Goal: Transaction & Acquisition: Purchase product/service

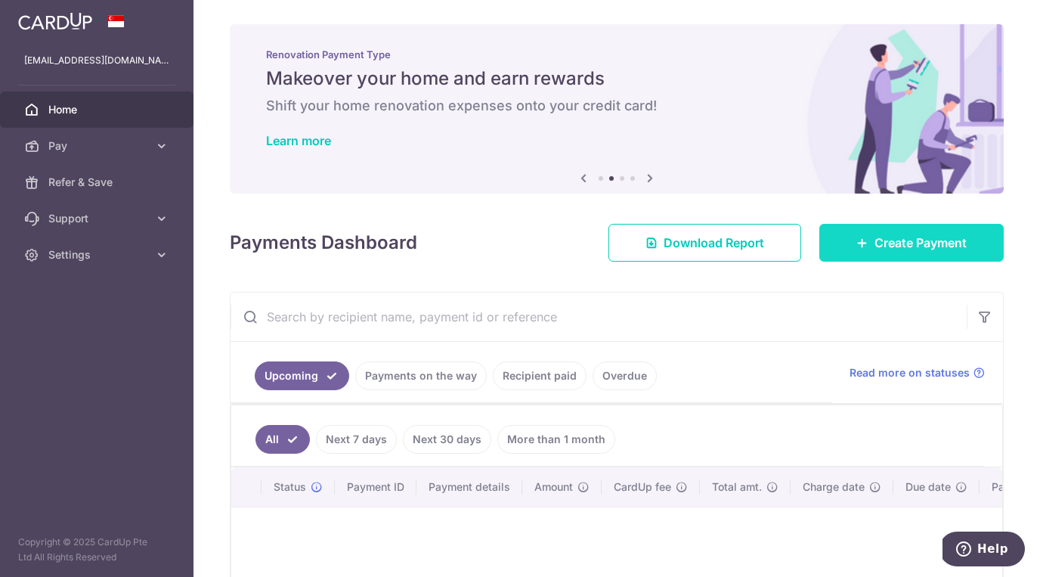
click at [878, 244] on span "Create Payment" at bounding box center [921, 243] width 92 height 18
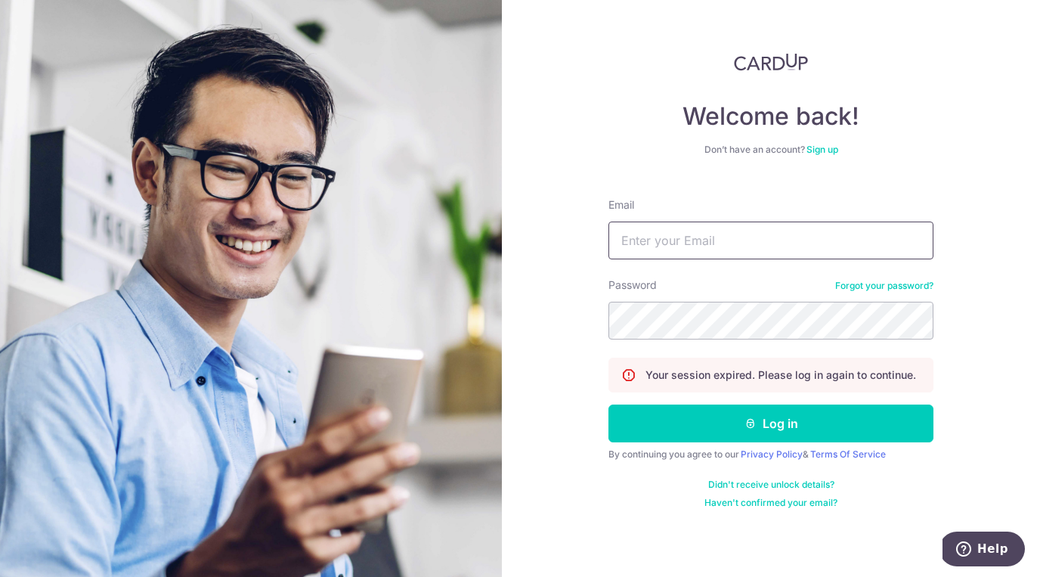
click at [687, 238] on input "Email" at bounding box center [771, 241] width 325 height 38
type input "jayetemlife@gmail.com"
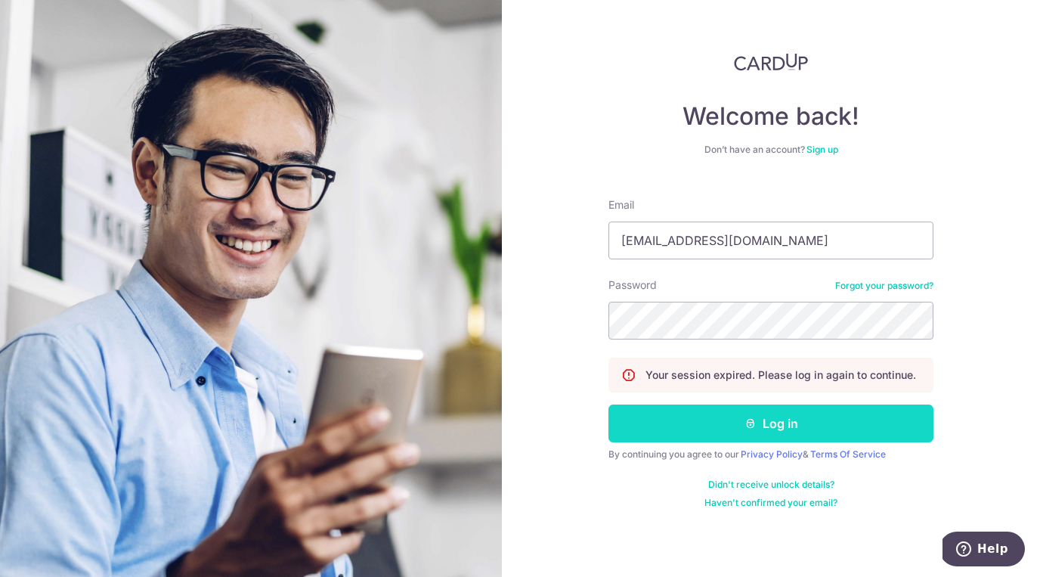
click at [702, 431] on button "Log in" at bounding box center [771, 423] width 325 height 38
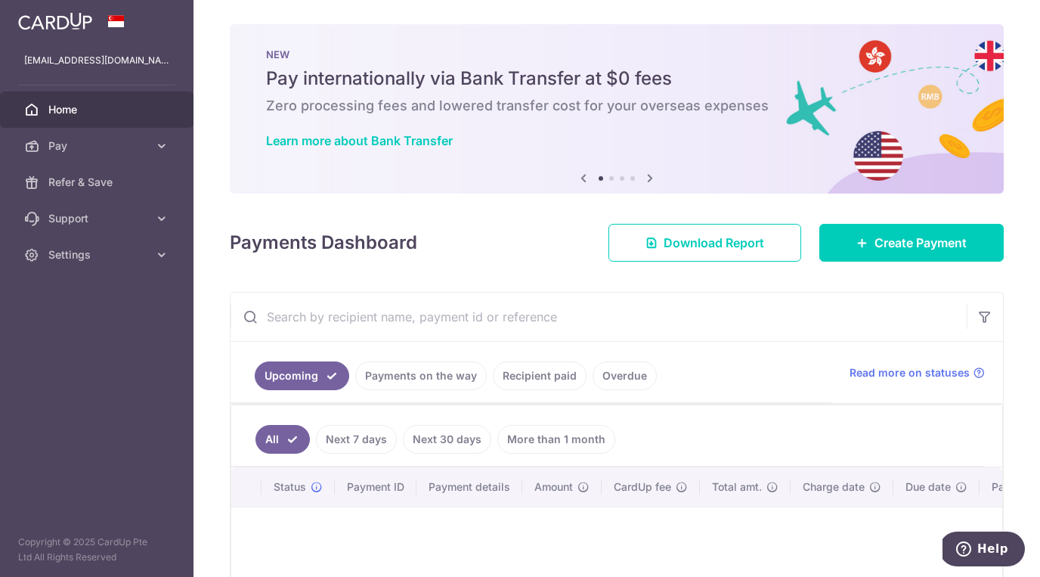
scroll to position [170, 0]
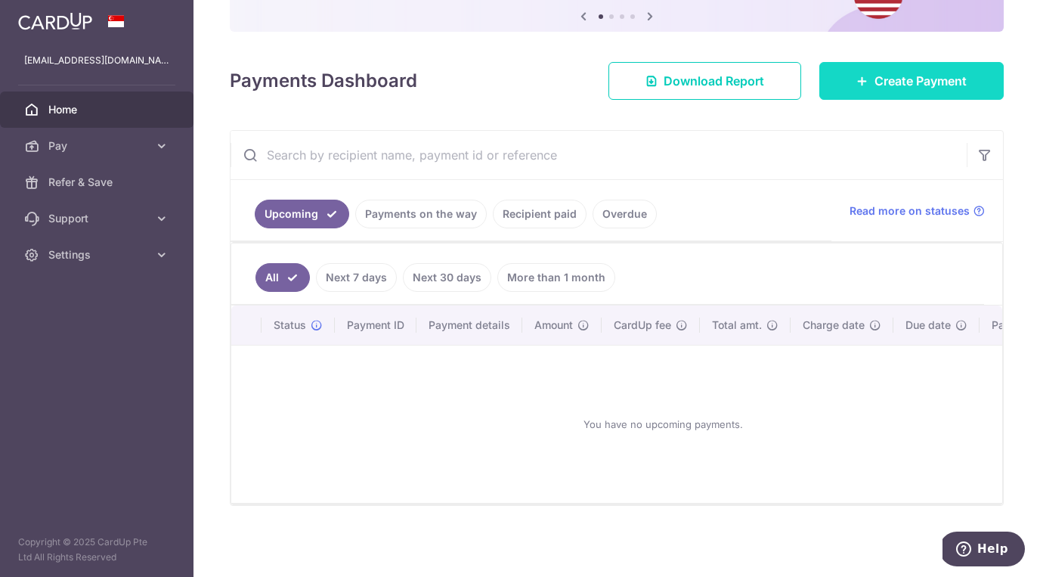
click at [883, 80] on span "Create Payment" at bounding box center [921, 81] width 92 height 18
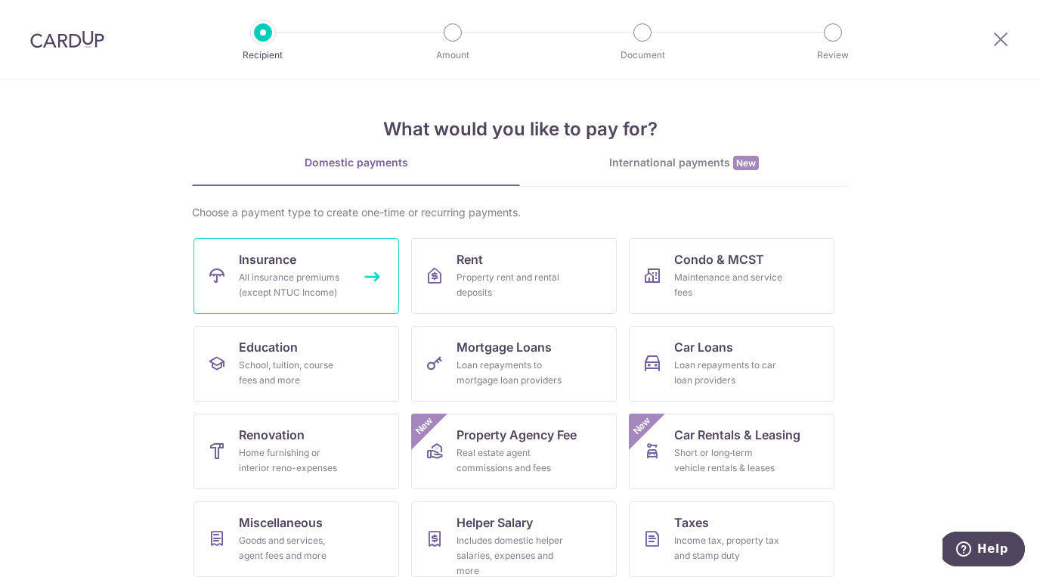
scroll to position [100, 0]
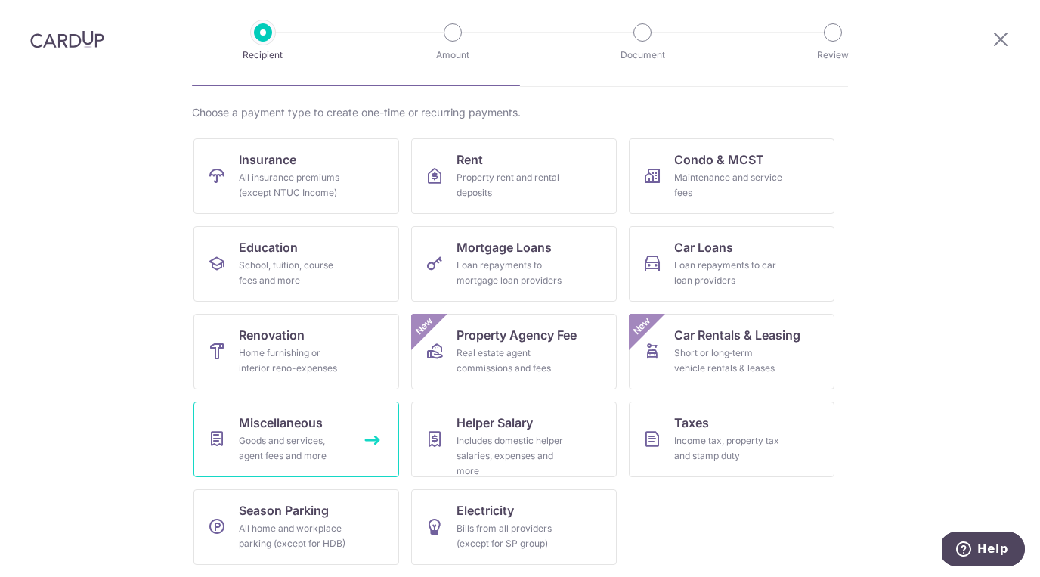
click at [280, 437] on div "Goods and services, agent fees and more" at bounding box center [293, 448] width 109 height 30
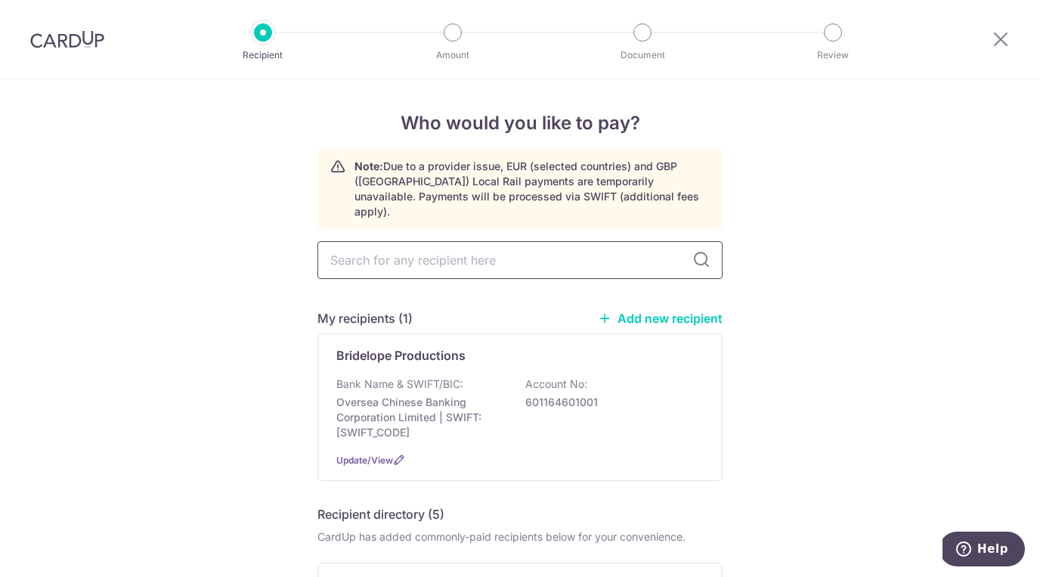
click at [459, 255] on input "text" at bounding box center [520, 260] width 405 height 38
type input "BRIDELOPES"
click at [700, 251] on icon at bounding box center [702, 260] width 18 height 18
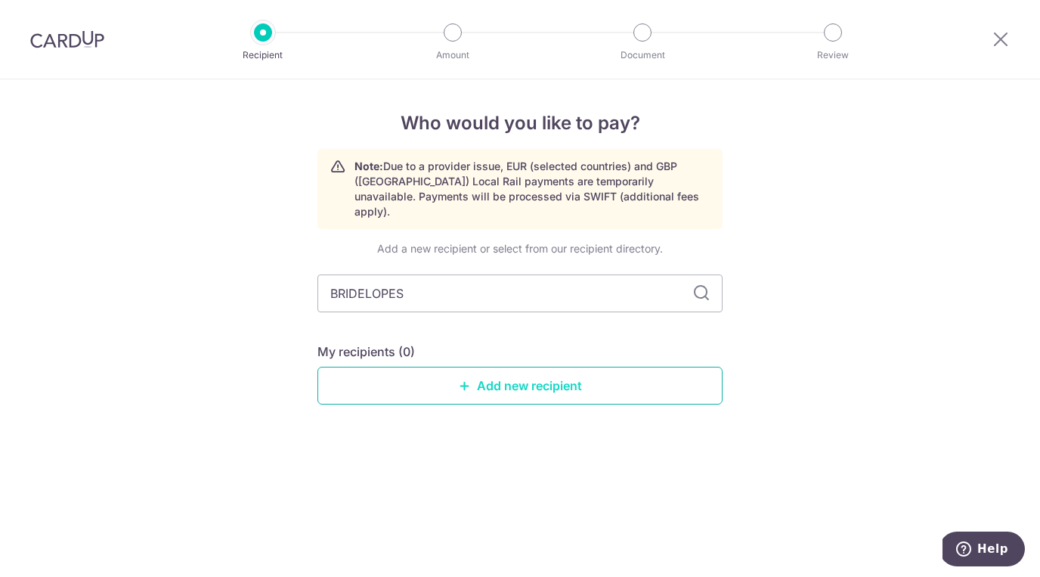
click at [442, 371] on link "Add new recipient" at bounding box center [520, 386] width 405 height 38
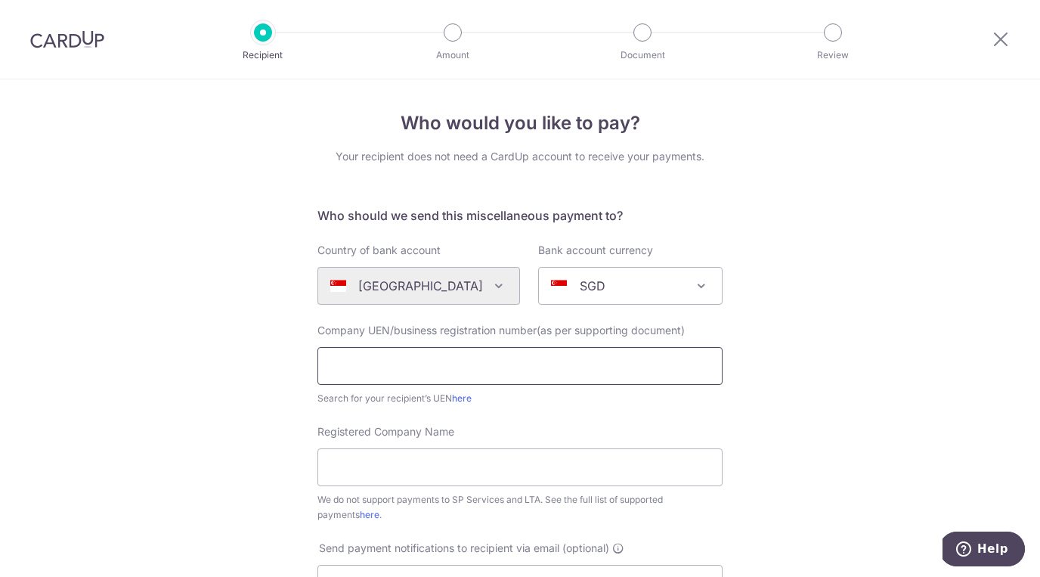
click at [423, 367] on input "text" at bounding box center [520, 366] width 405 height 38
type input "53398242A"
click at [394, 473] on input "Registered Company Name" at bounding box center [520, 467] width 405 height 38
type input "Bridelope Productions"
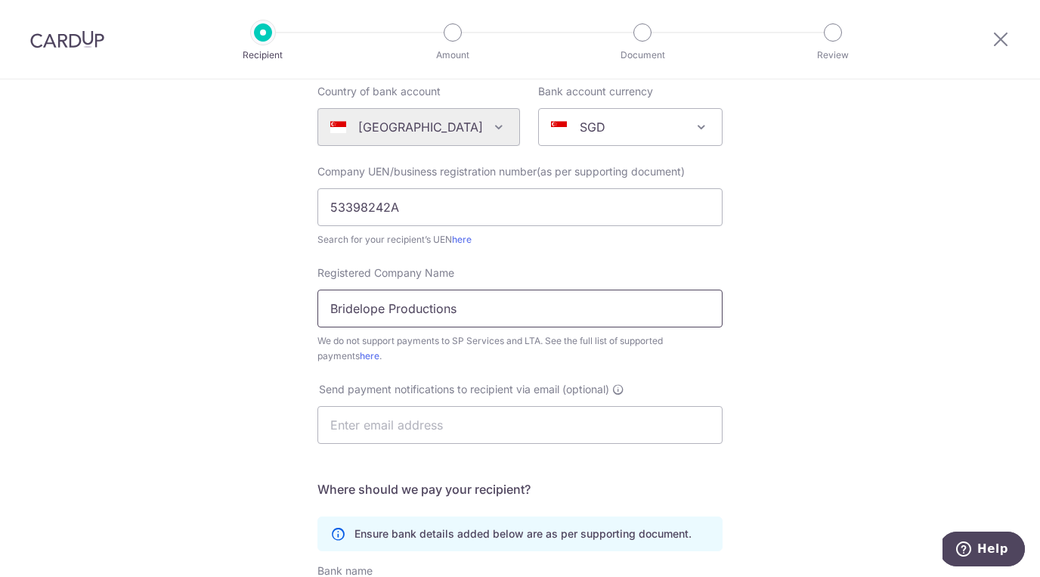
scroll to position [167, 0]
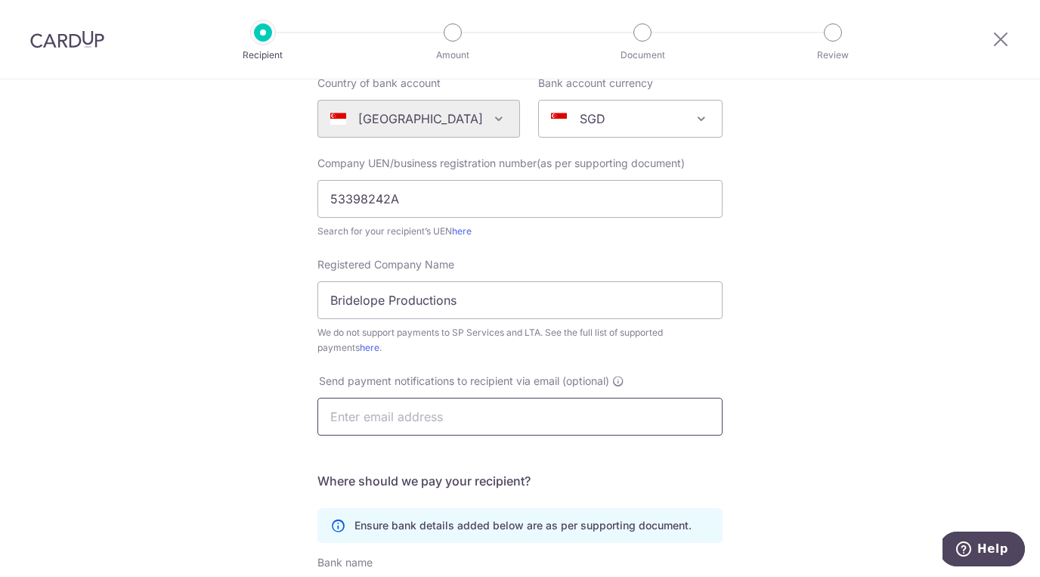
click at [423, 425] on input "text" at bounding box center [520, 417] width 405 height 38
paste input "hello@bridelopeproductions.com"
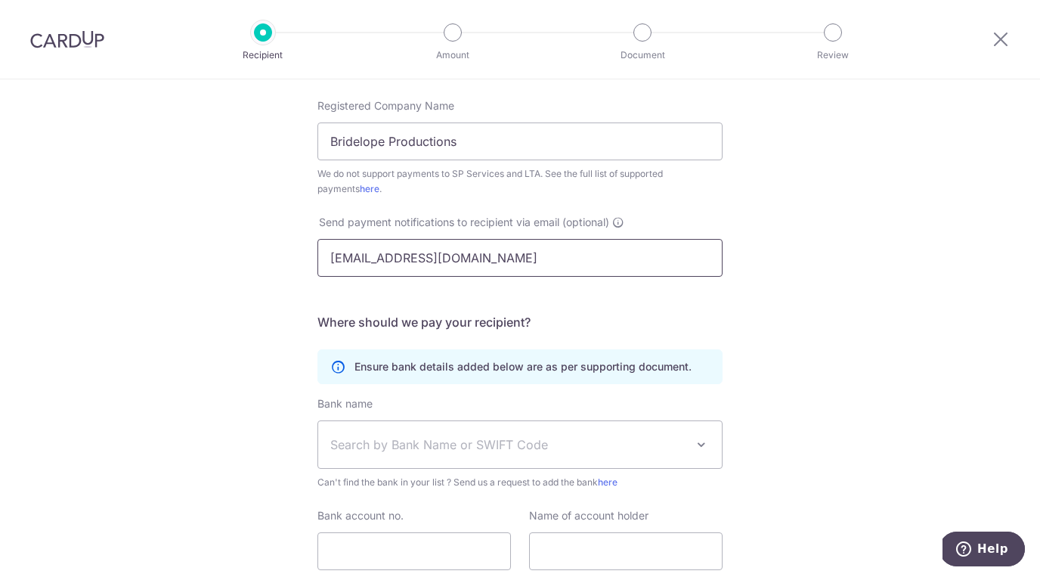
scroll to position [370, 0]
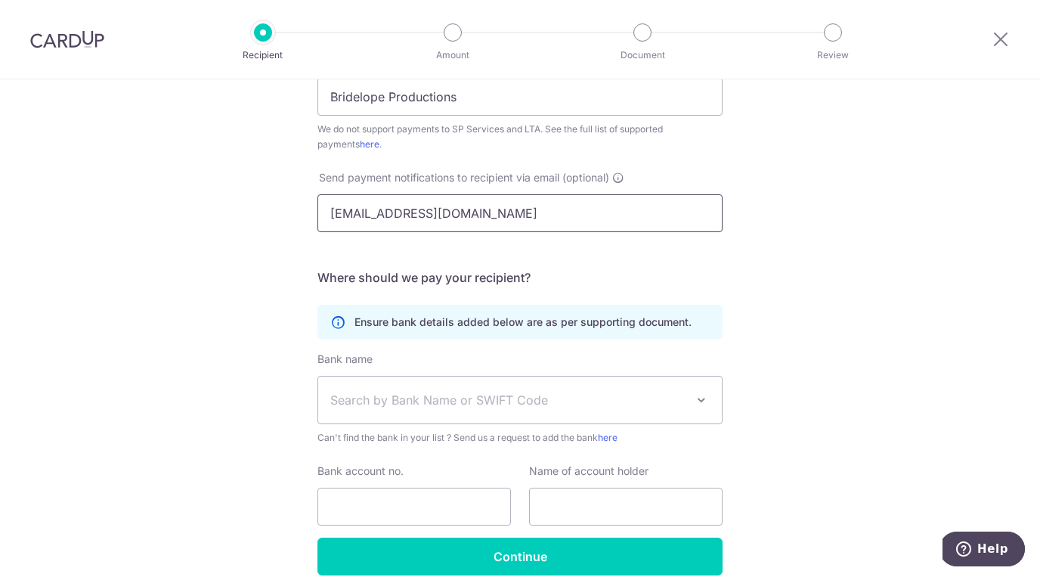
type input "hello@bridelopeproductions.com"
click at [435, 402] on span "Search by Bank Name or SWIFT Code" at bounding box center [507, 400] width 355 height 18
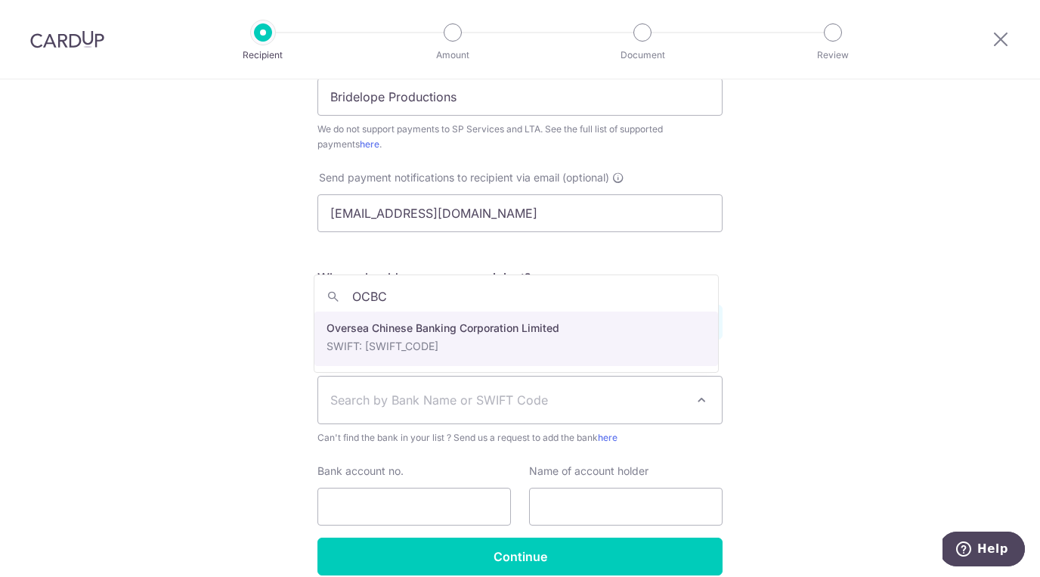
type input "OCBC"
click at [413, 338] on div "Ensure bank details added below are as per supporting document." at bounding box center [520, 322] width 405 height 35
select select "12"
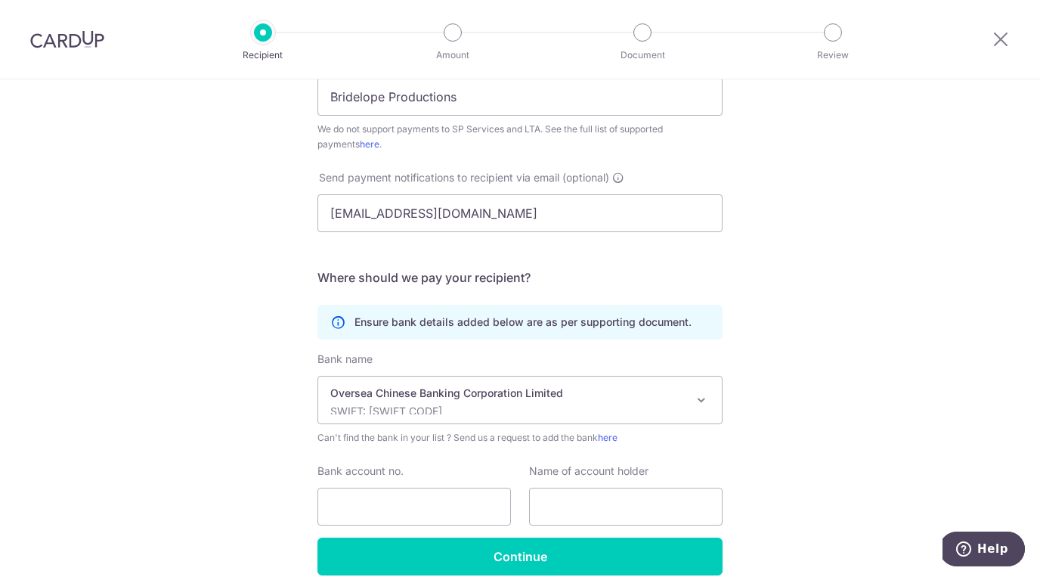
scroll to position [440, 0]
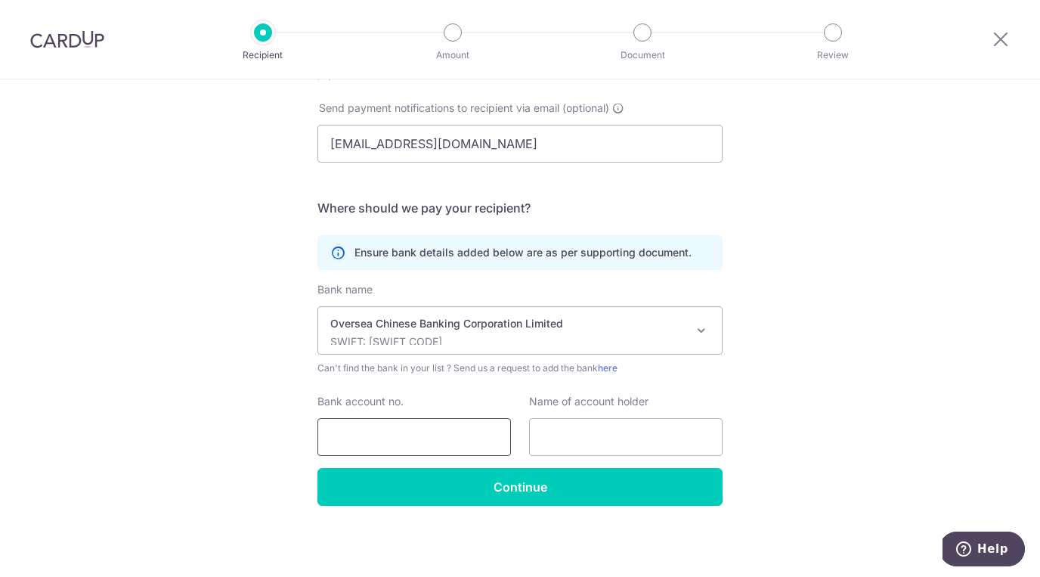
click at [407, 427] on input "Bank account no." at bounding box center [415, 437] width 194 height 38
type input "601164601001"
click at [175, 445] on div "Who would you like to pay? Your recipient does not need a CardUp account to rec…" at bounding box center [520, 107] width 1040 height 937
click at [615, 432] on input "text" at bounding box center [626, 437] width 194 height 38
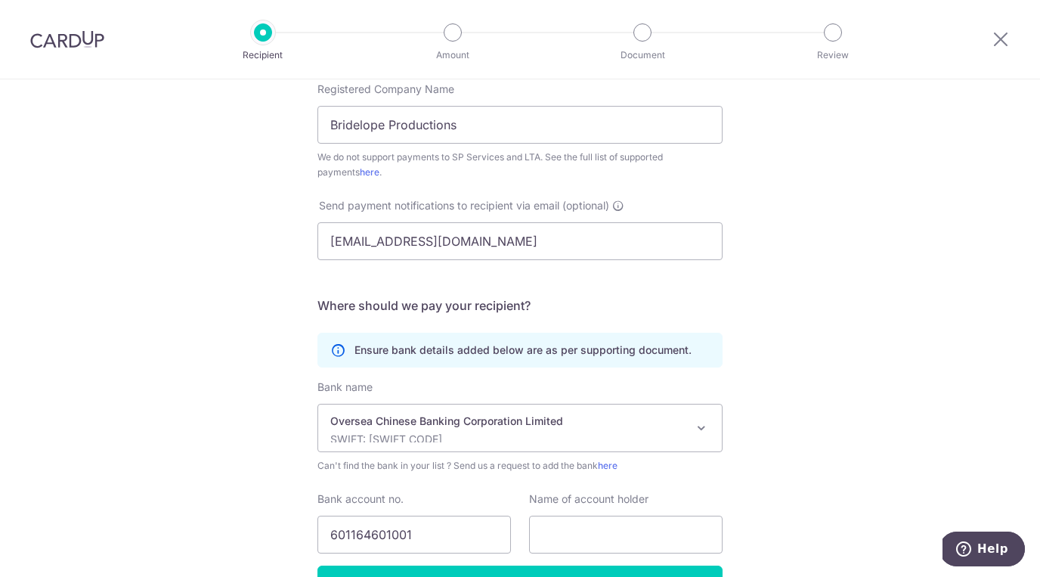
scroll to position [206, 0]
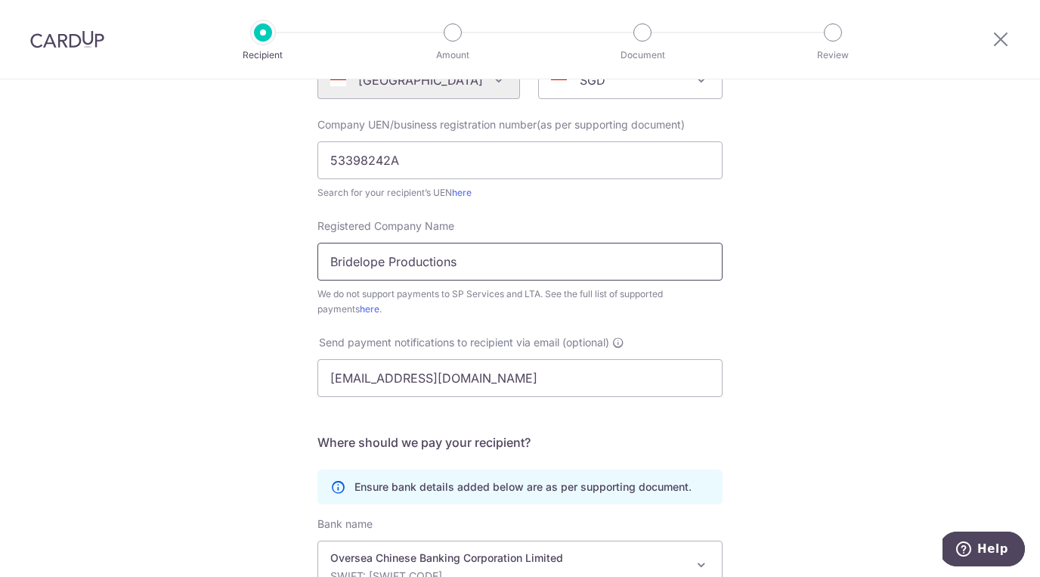
click at [399, 260] on input "Bridelope Productions" at bounding box center [520, 262] width 405 height 38
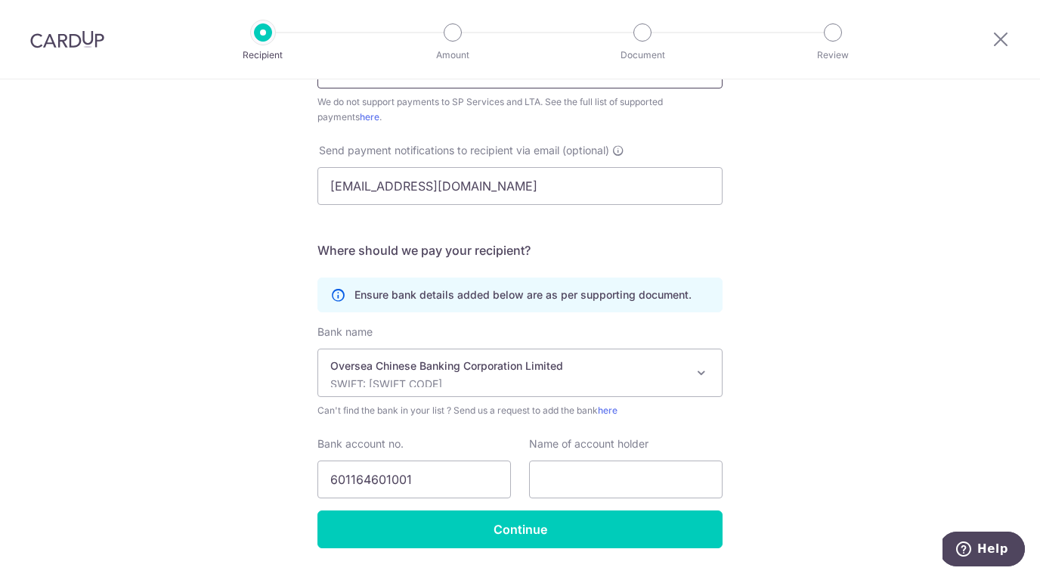
scroll to position [440, 0]
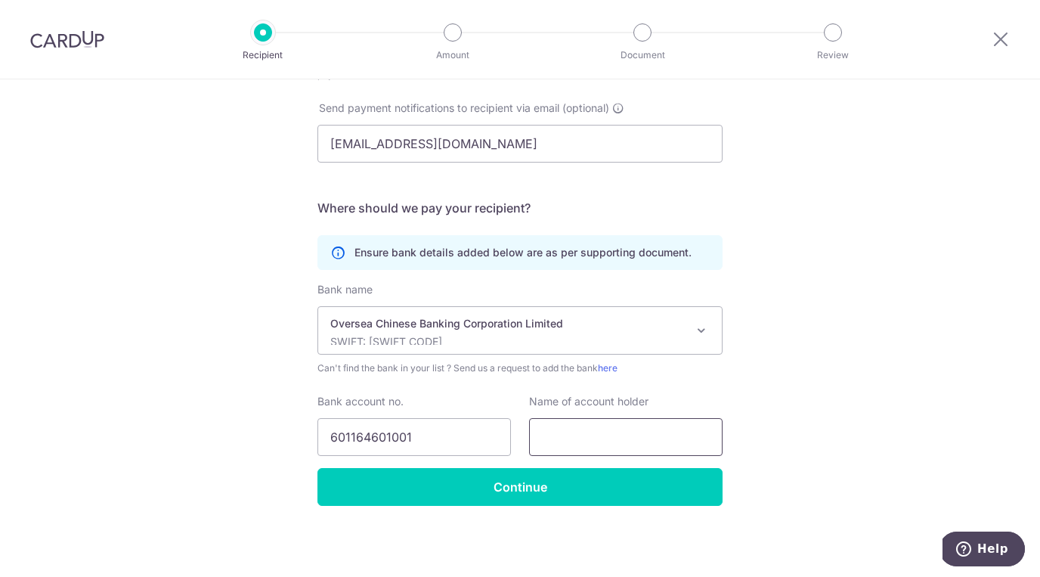
click at [565, 430] on input "text" at bounding box center [626, 437] width 194 height 38
paste input "Bridelope Productions"
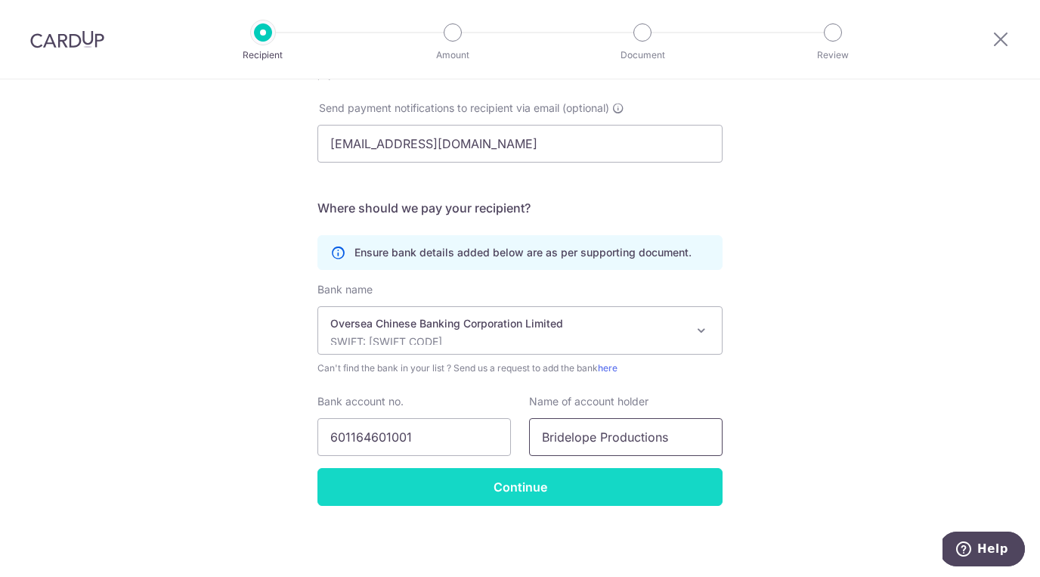
type input "Bridelope Productions"
click at [501, 486] on input "Continue" at bounding box center [520, 487] width 405 height 38
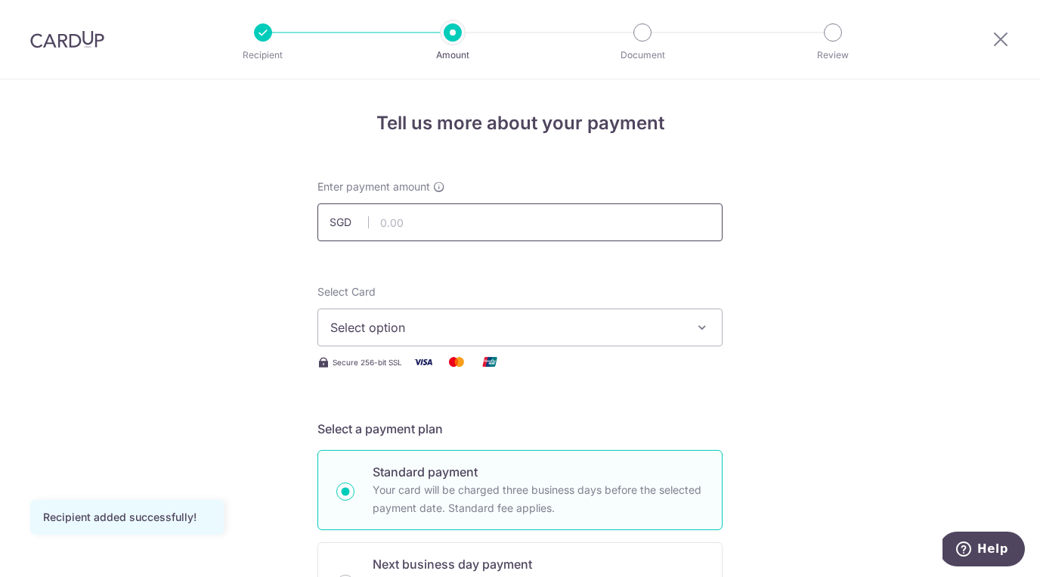
click at [452, 217] on input "text" at bounding box center [520, 222] width 405 height 38
type input "2,588.00"
click at [401, 340] on button "Select option" at bounding box center [520, 327] width 405 height 38
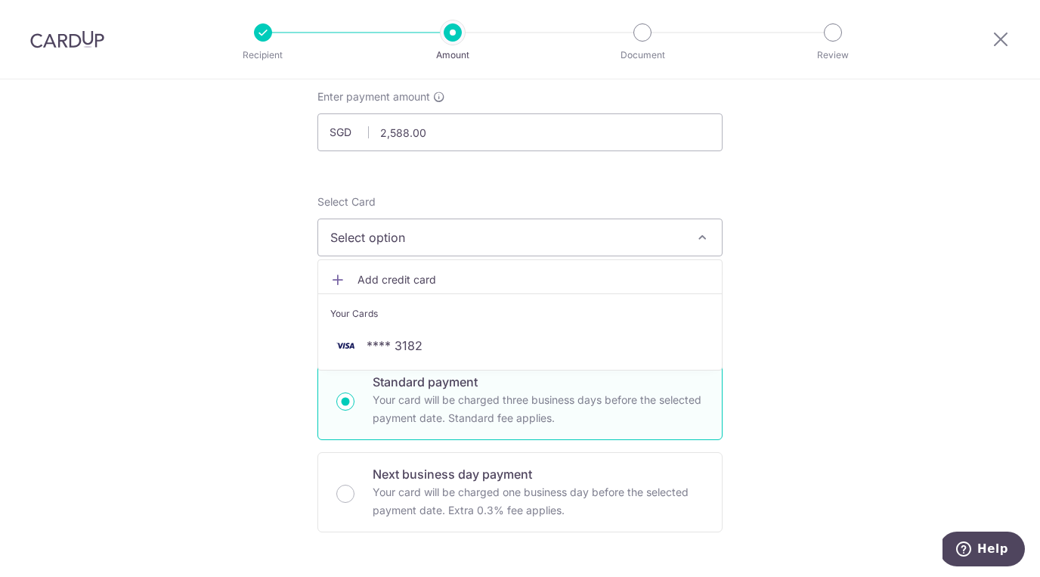
scroll to position [112, 0]
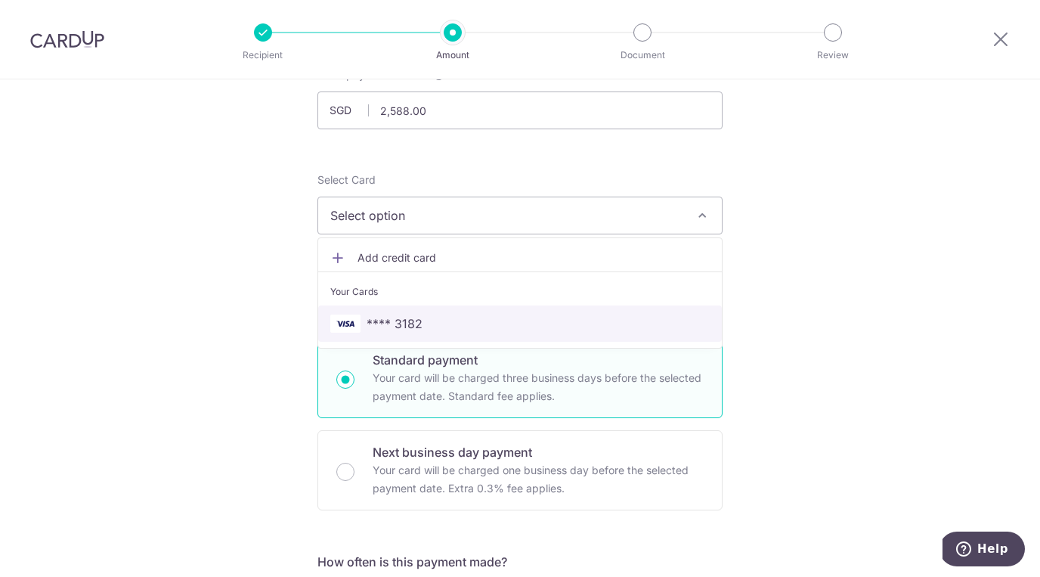
click at [395, 322] on span "**** 3182" at bounding box center [395, 323] width 56 height 18
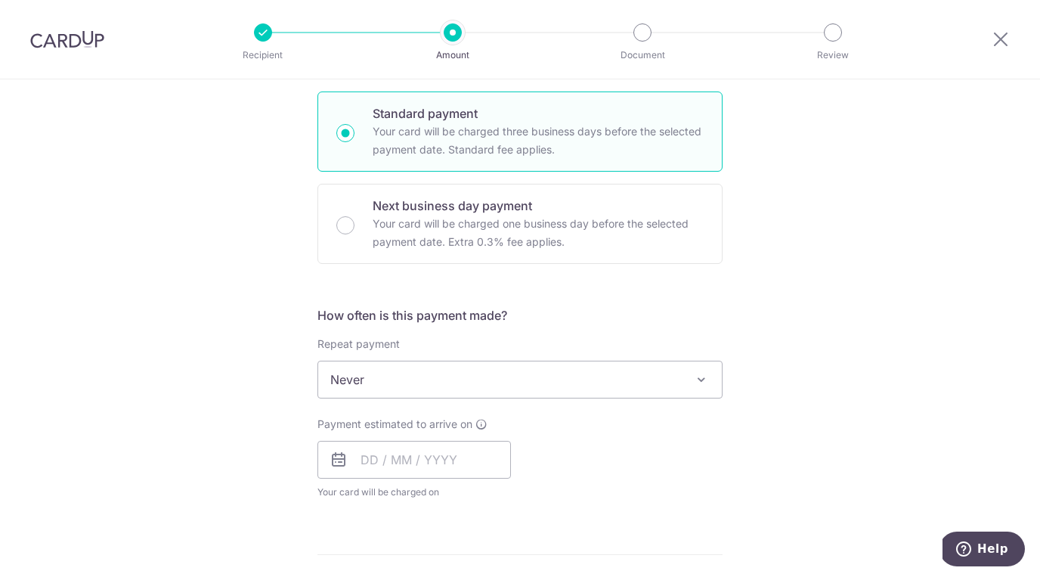
scroll to position [400, 0]
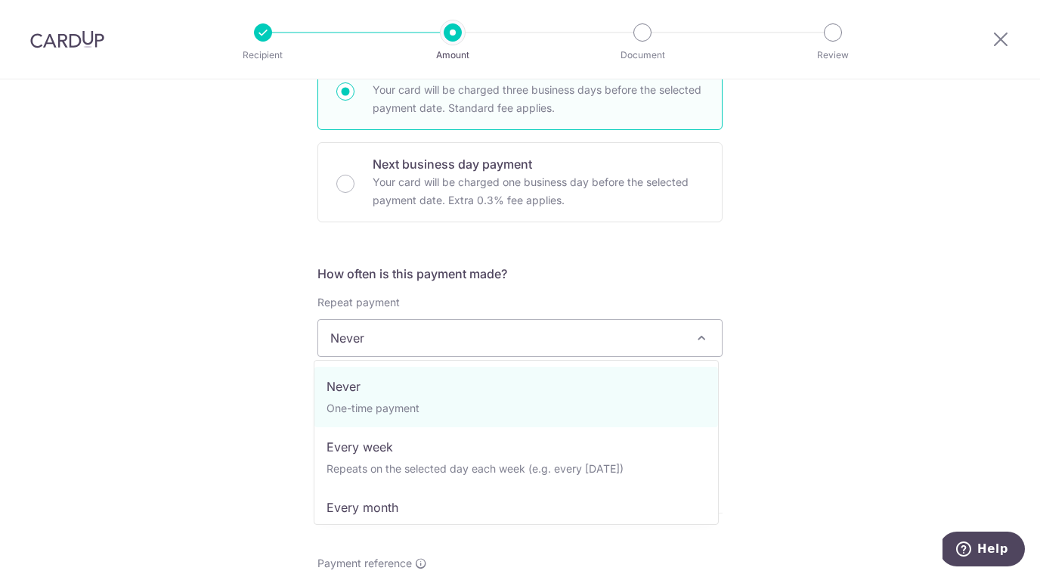
click at [468, 348] on span "Never" at bounding box center [520, 338] width 404 height 36
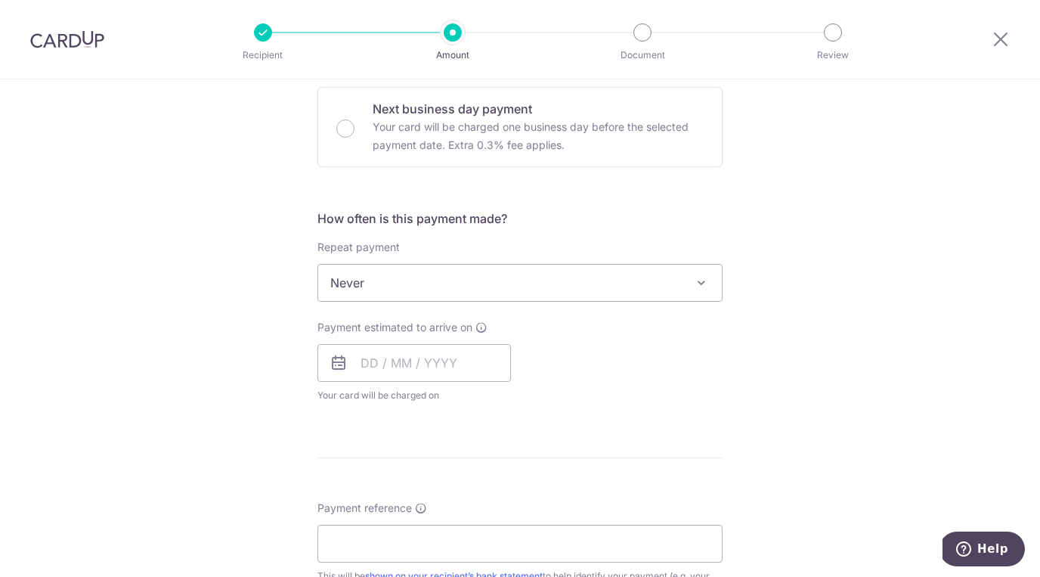
scroll to position [522, 0]
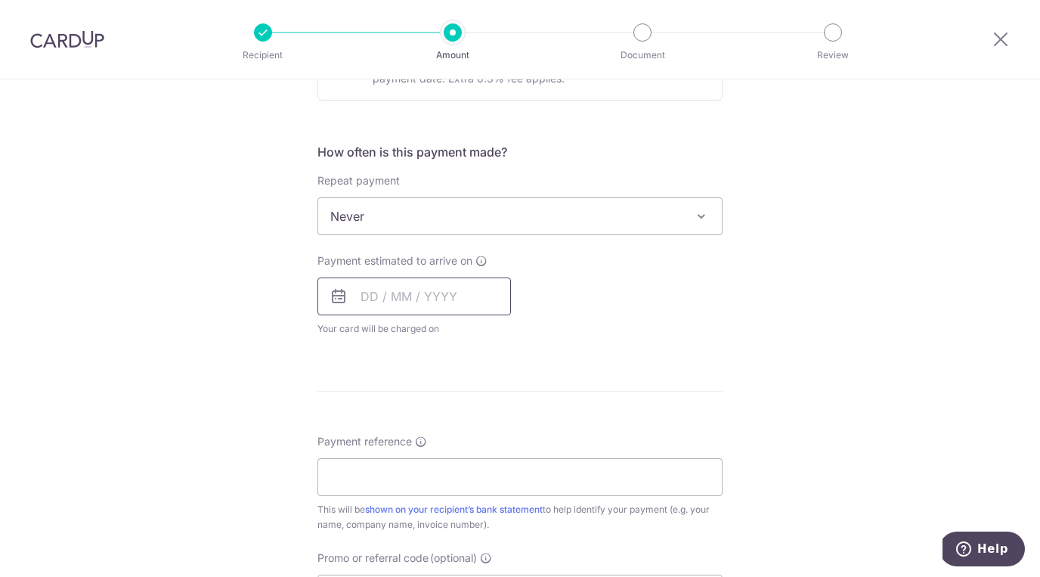
click at [403, 287] on input "text" at bounding box center [415, 296] width 194 height 38
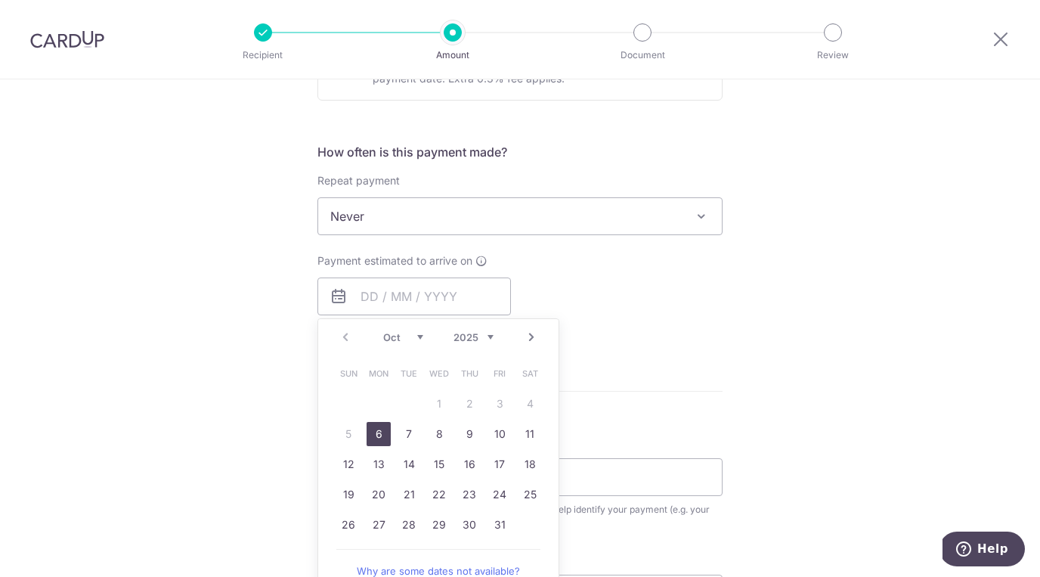
click at [370, 433] on link "6" at bounding box center [379, 434] width 24 height 24
type input "[DATE]"
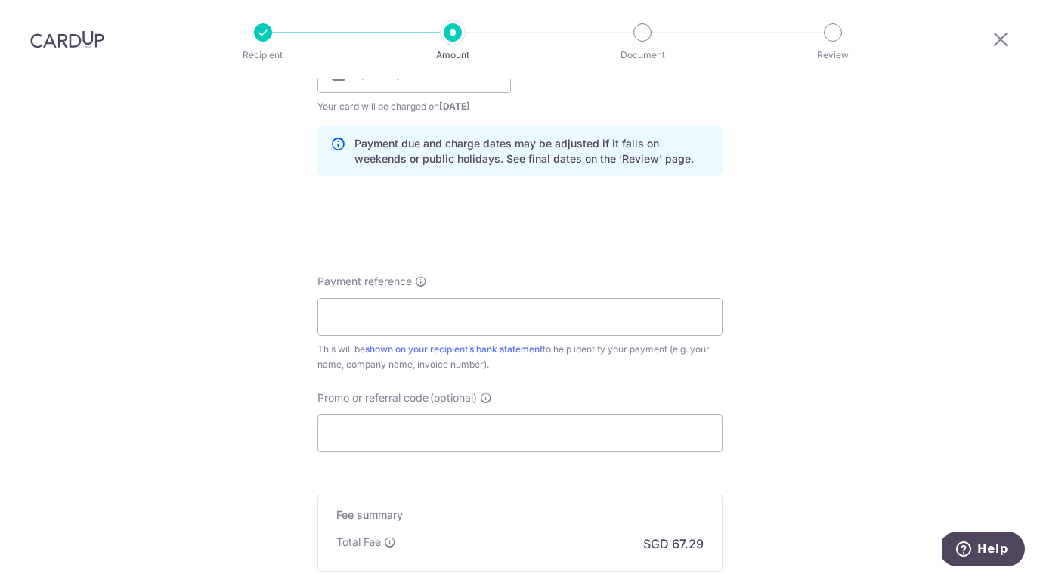
scroll to position [695, 0]
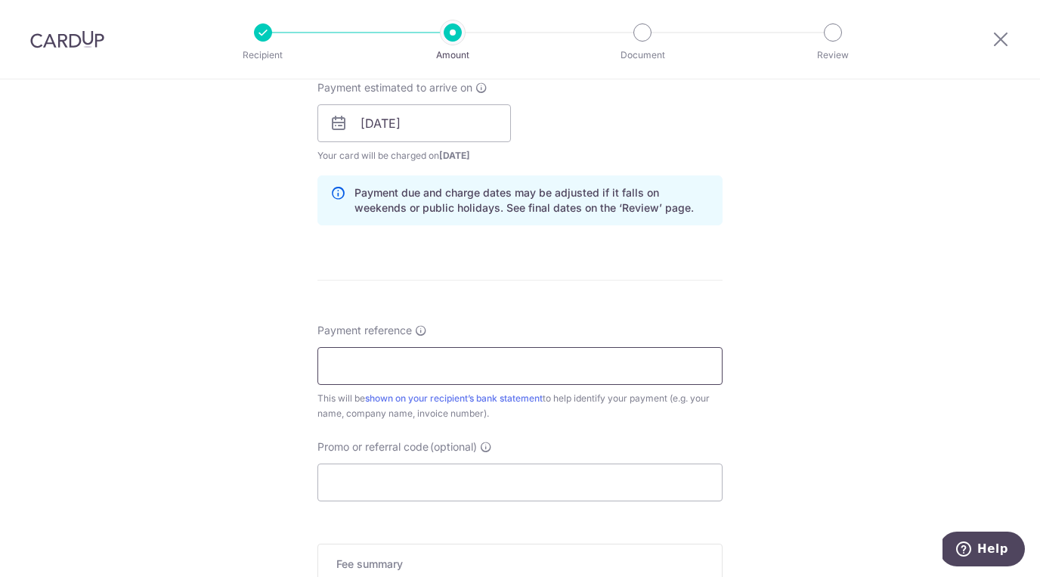
click at [359, 355] on input "Payment reference" at bounding box center [520, 366] width 405 height 38
click at [398, 359] on input "Payment reference" at bounding box center [520, 366] width 405 height 38
paste input "Wedding Videography"
type input "[PERSON_NAME] and [PERSON_NAME] Wedding Videography"
click at [448, 471] on input "Promo or referral code (optional)" at bounding box center [520, 482] width 405 height 38
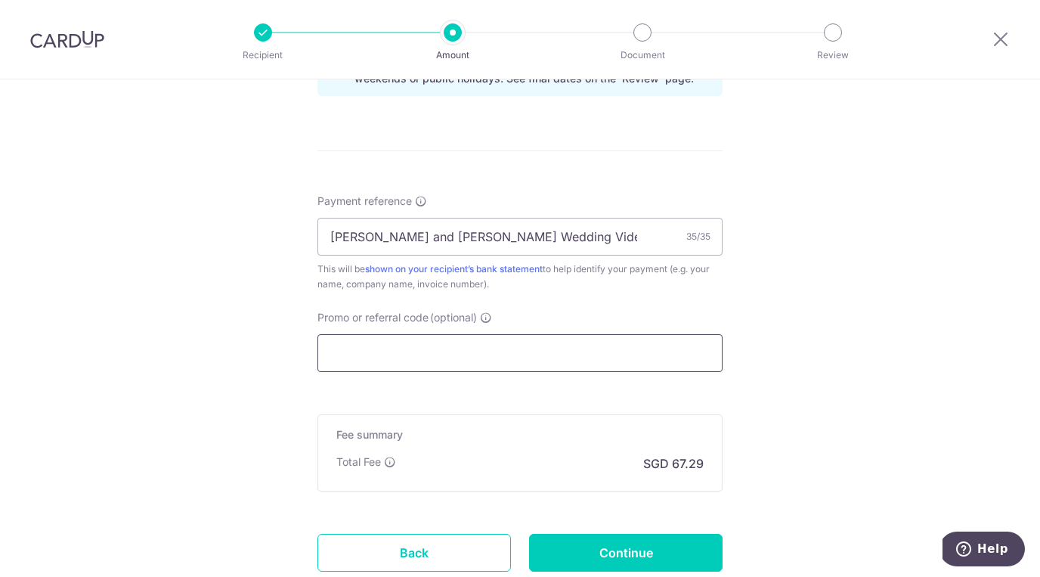
scroll to position [846, 0]
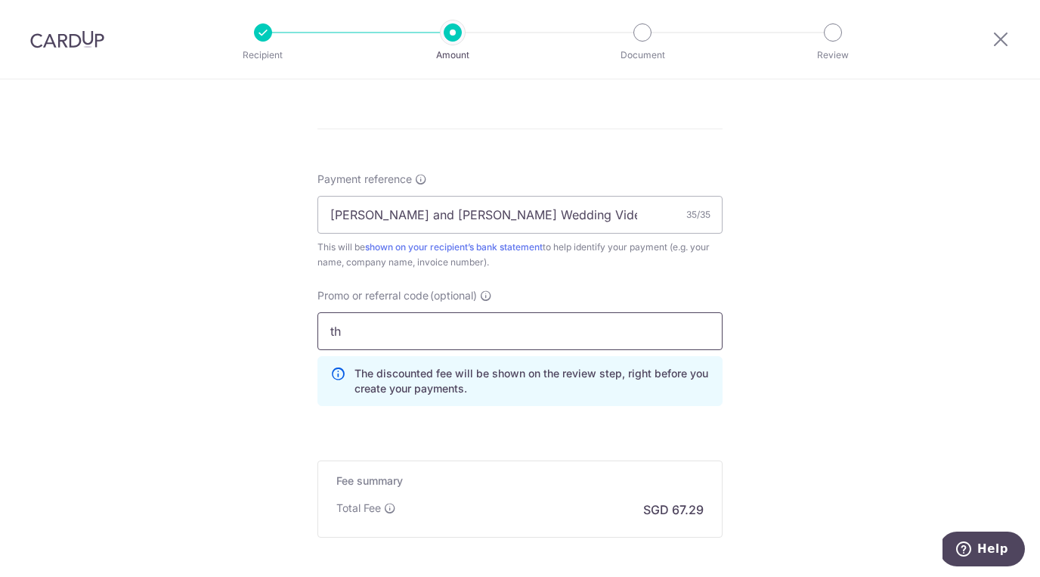
type input "t"
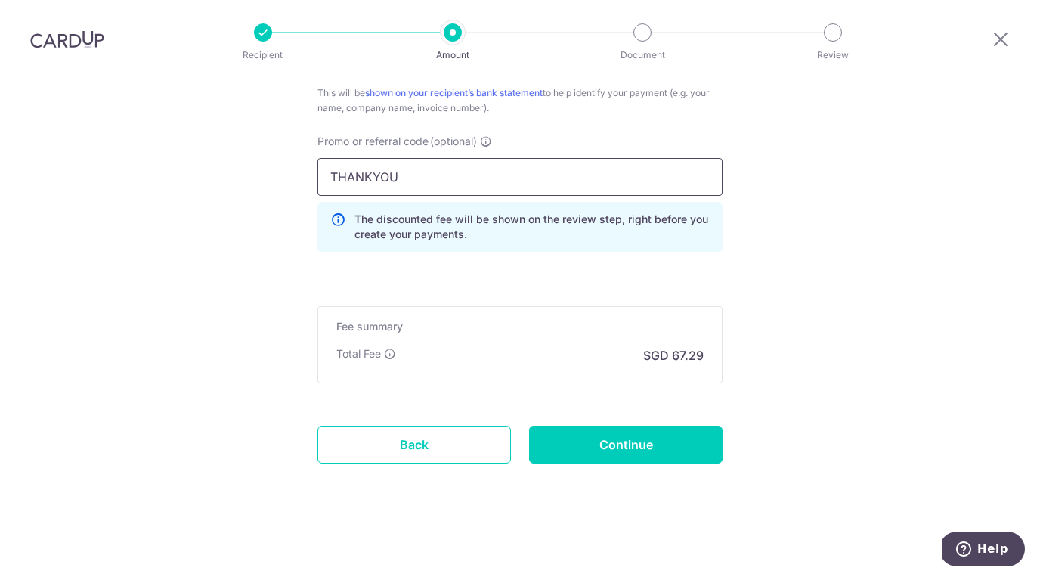
type input "THANKYOU"
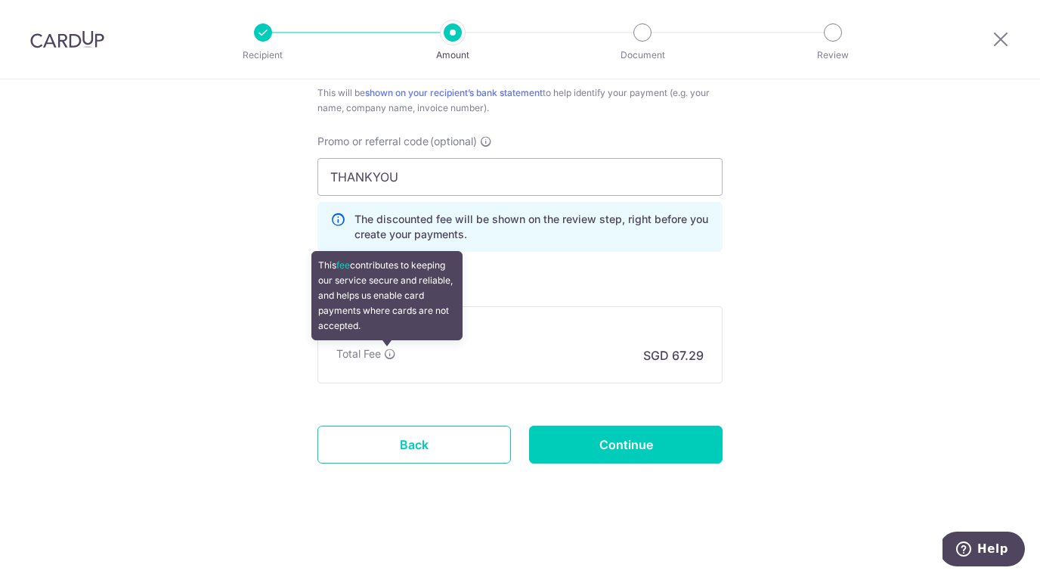
click at [390, 353] on icon at bounding box center [390, 354] width 12 height 12
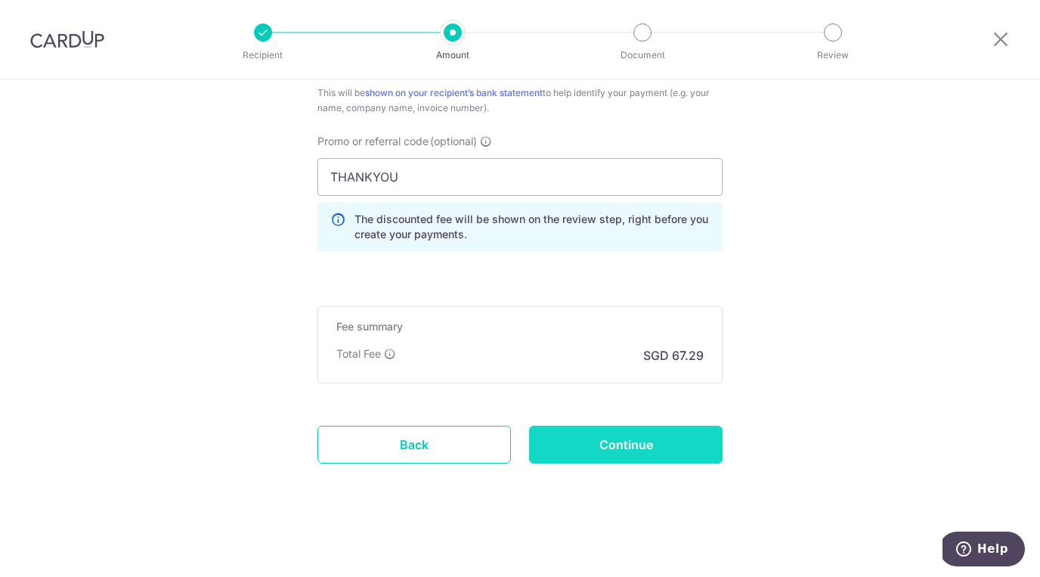
click at [600, 449] on input "Continue" at bounding box center [626, 445] width 194 height 38
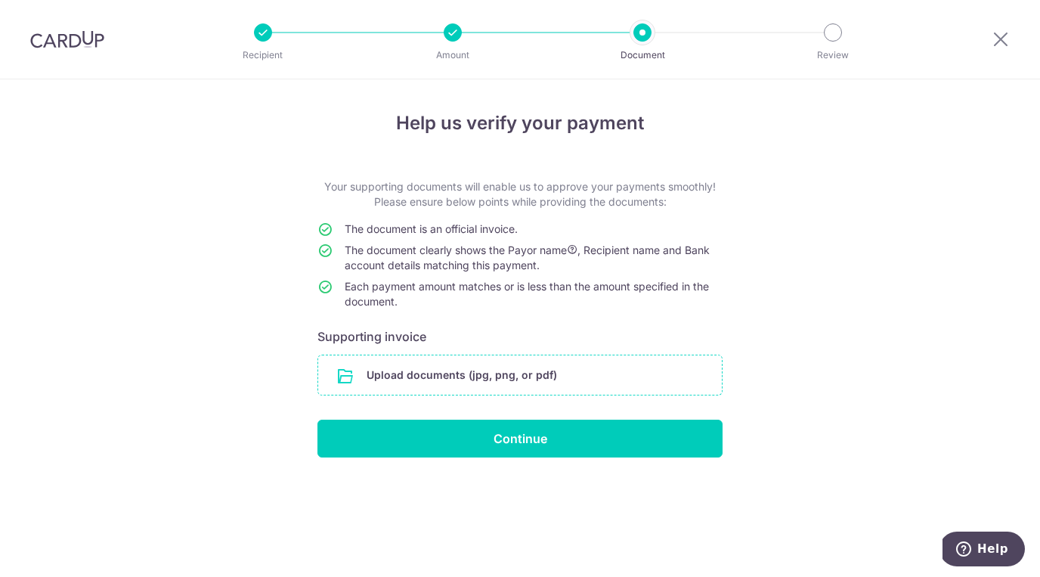
click at [441, 368] on input "file" at bounding box center [520, 374] width 404 height 39
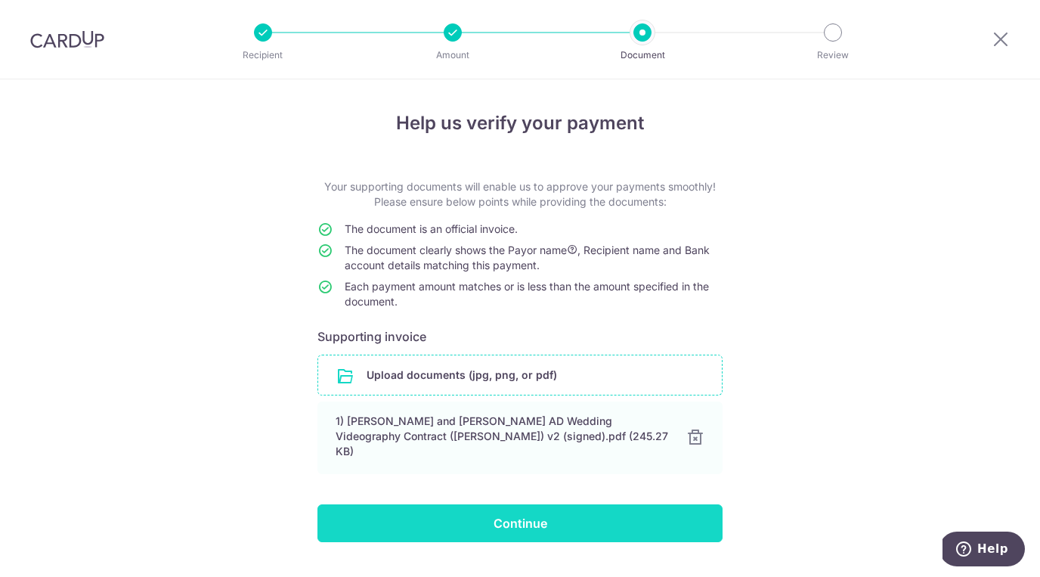
click at [518, 510] on input "Continue" at bounding box center [520, 523] width 405 height 38
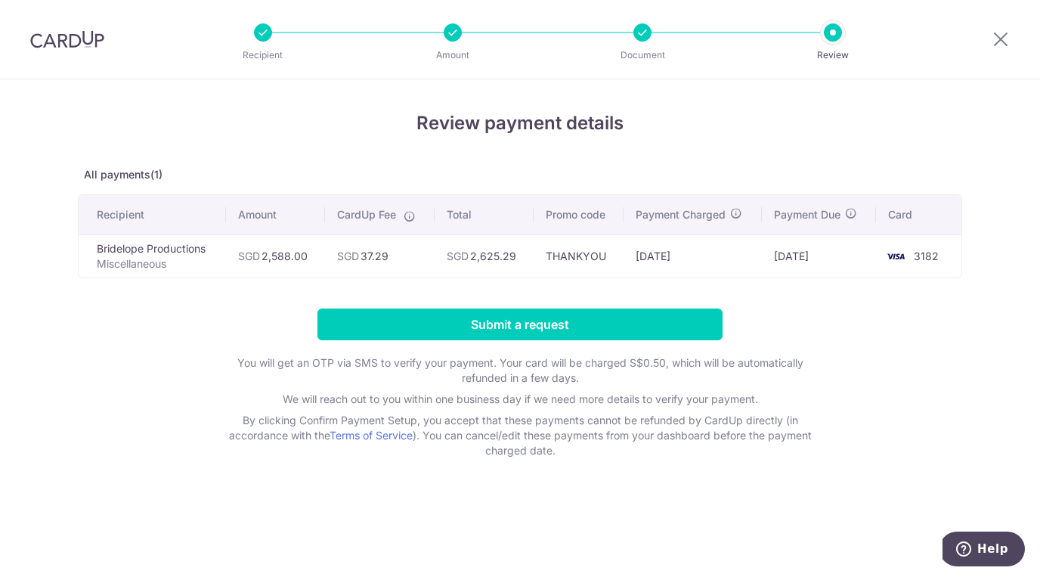
click at [138, 248] on td "Bridelope Productions Miscellaneous" at bounding box center [152, 255] width 147 height 43
click at [138, 249] on td "Bridelope Productions Miscellaneous" at bounding box center [152, 255] width 147 height 43
click at [444, 33] on div at bounding box center [453, 32] width 18 height 18
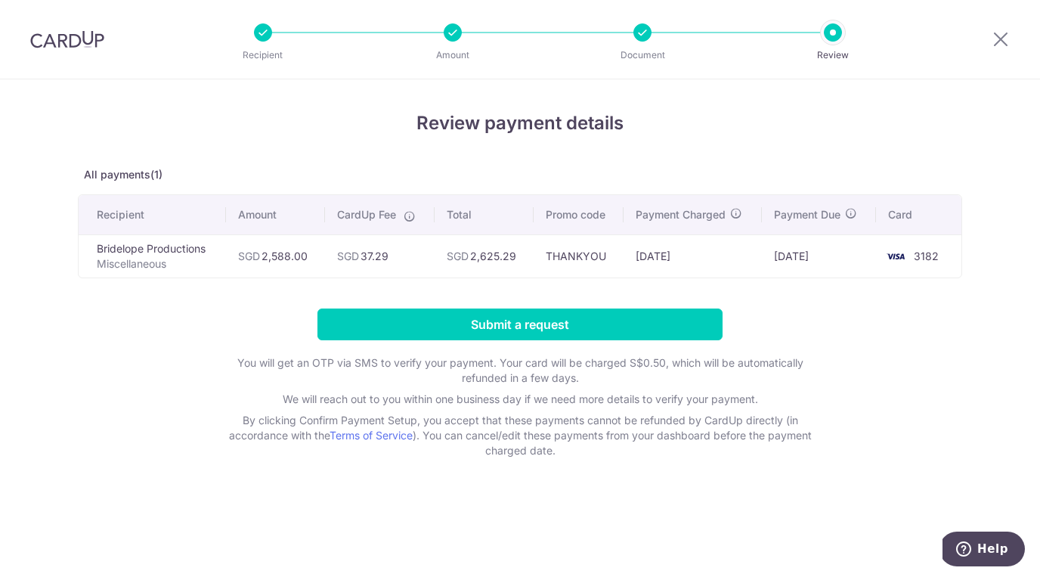
click at [122, 223] on th "Recipient" at bounding box center [152, 214] width 147 height 39
click at [997, 40] on icon at bounding box center [1001, 38] width 18 height 19
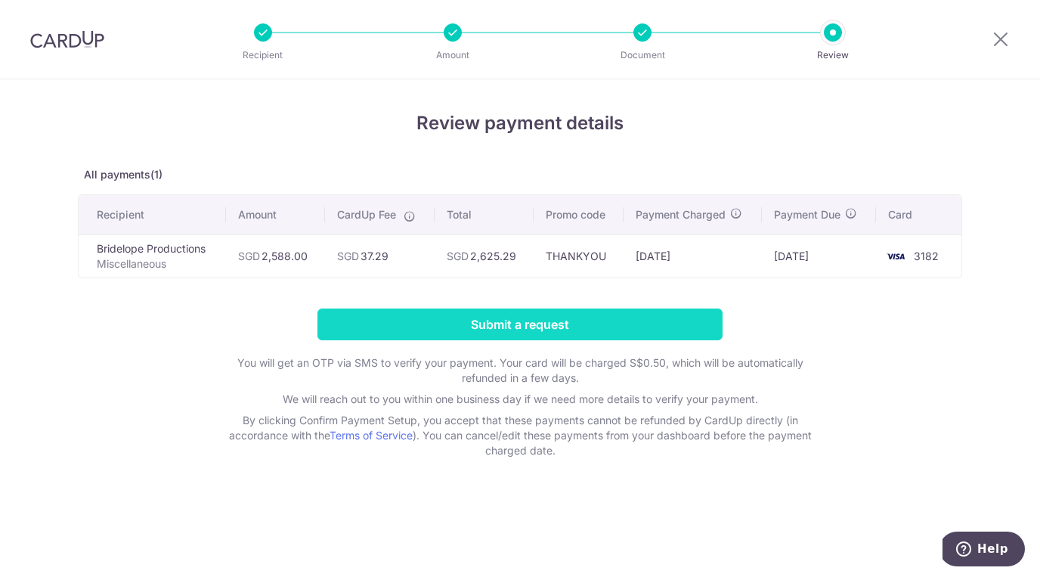
click at [553, 327] on input "Submit a request" at bounding box center [520, 324] width 405 height 32
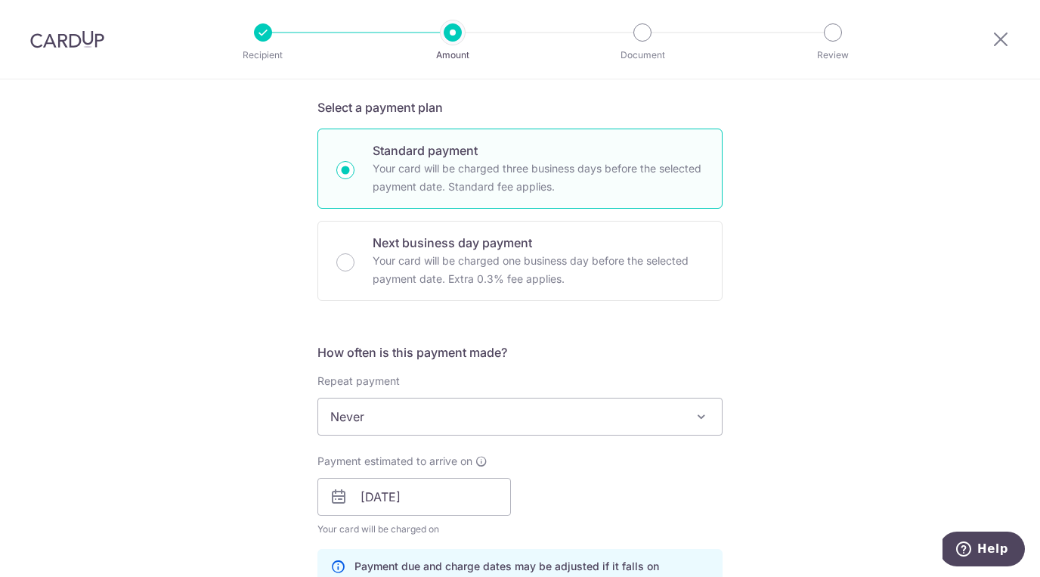
scroll to position [623, 0]
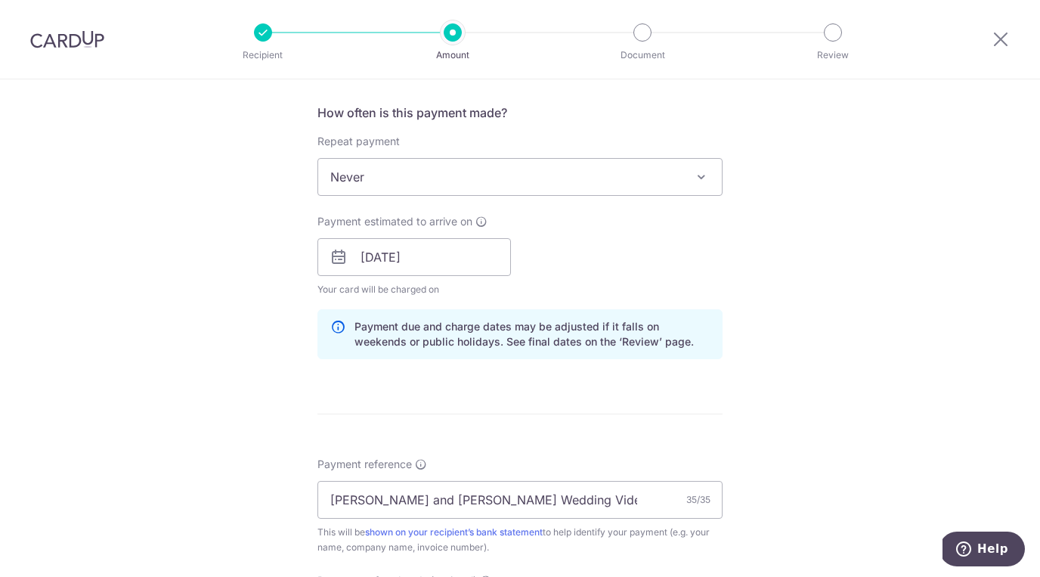
click at [265, 33] on div at bounding box center [263, 32] width 18 height 18
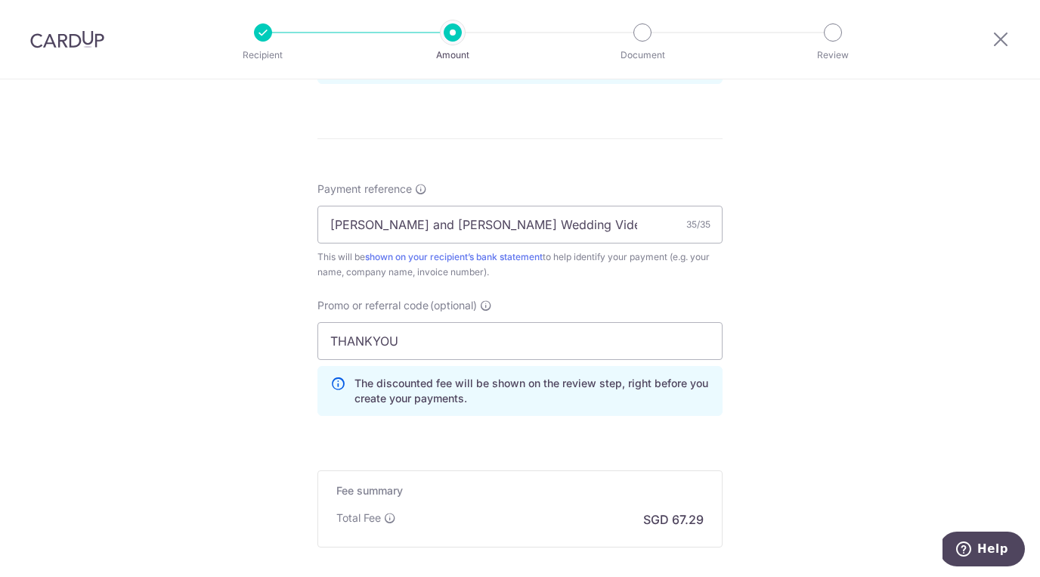
scroll to position [1062, 0]
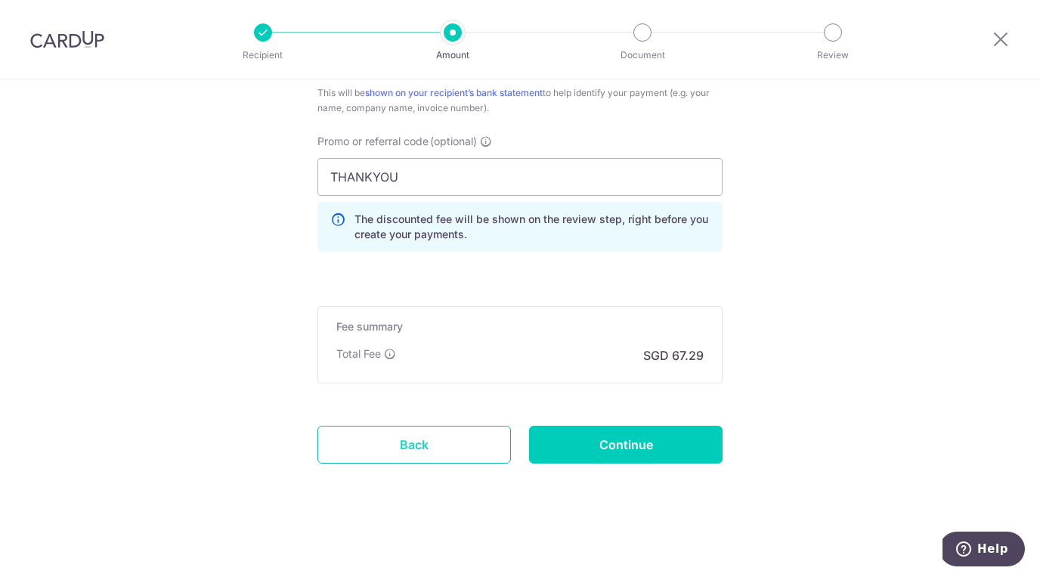
click at [395, 451] on link "Back" at bounding box center [415, 445] width 194 height 38
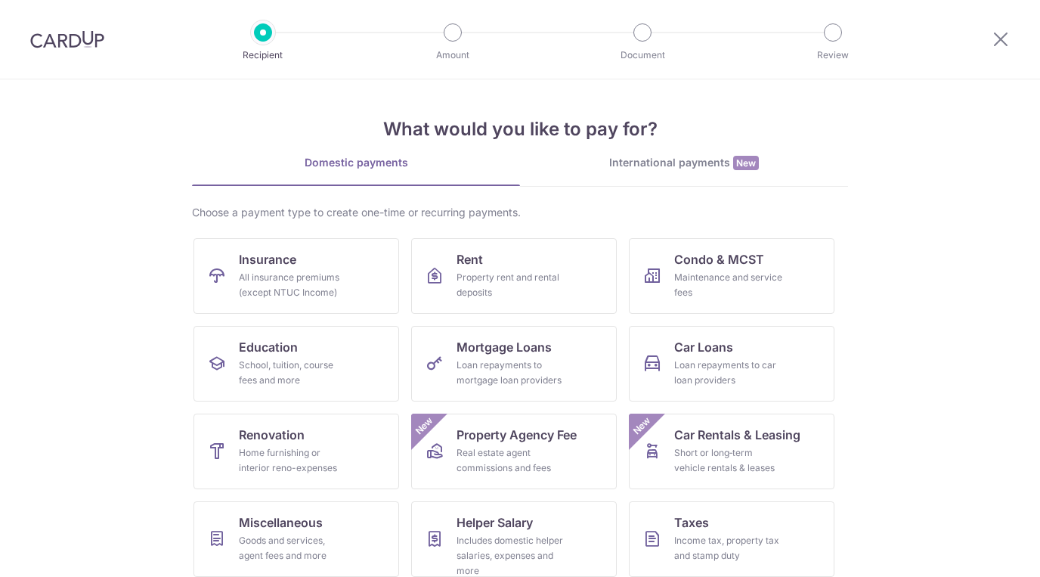
scroll to position [100, 0]
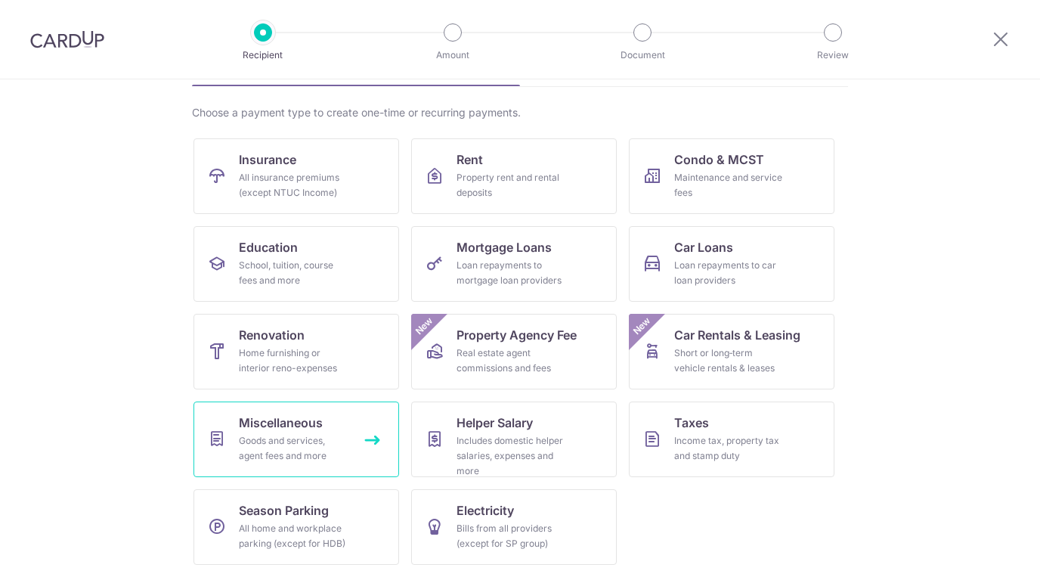
click at [304, 414] on span "Miscellaneous" at bounding box center [281, 423] width 84 height 18
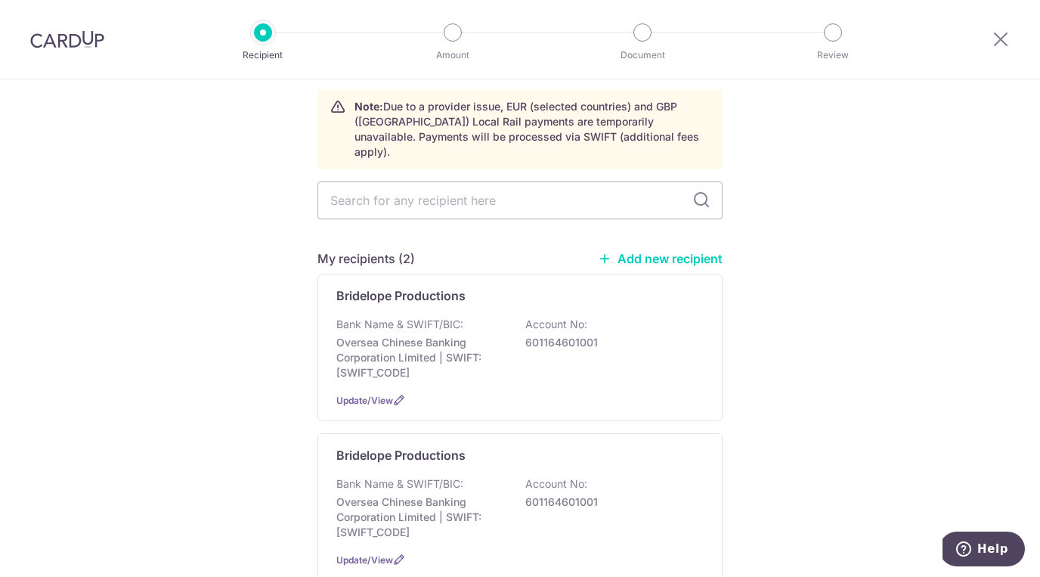
scroll to position [91, 0]
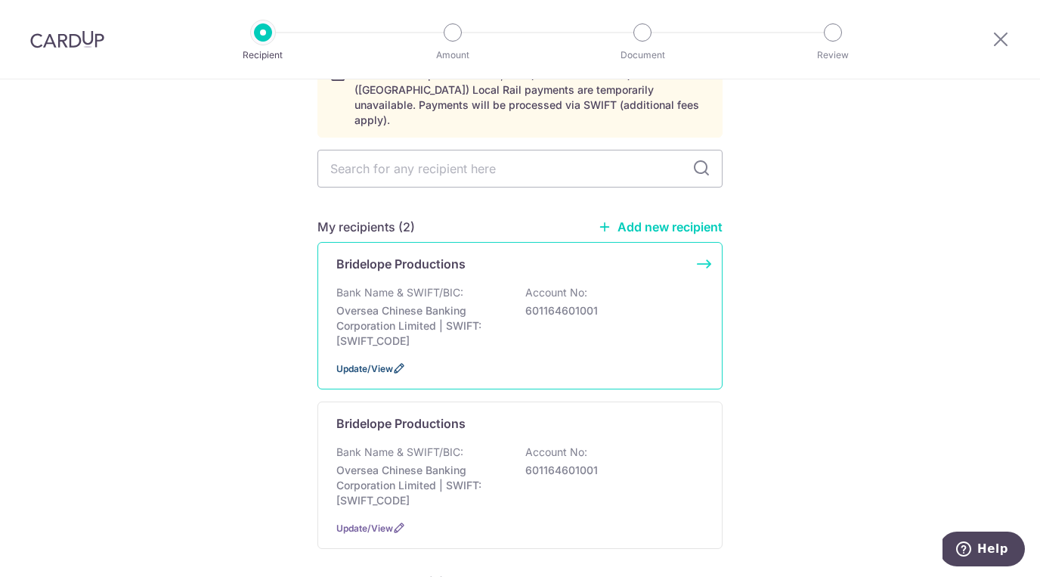
click at [387, 363] on span "Update/View" at bounding box center [364, 368] width 57 height 11
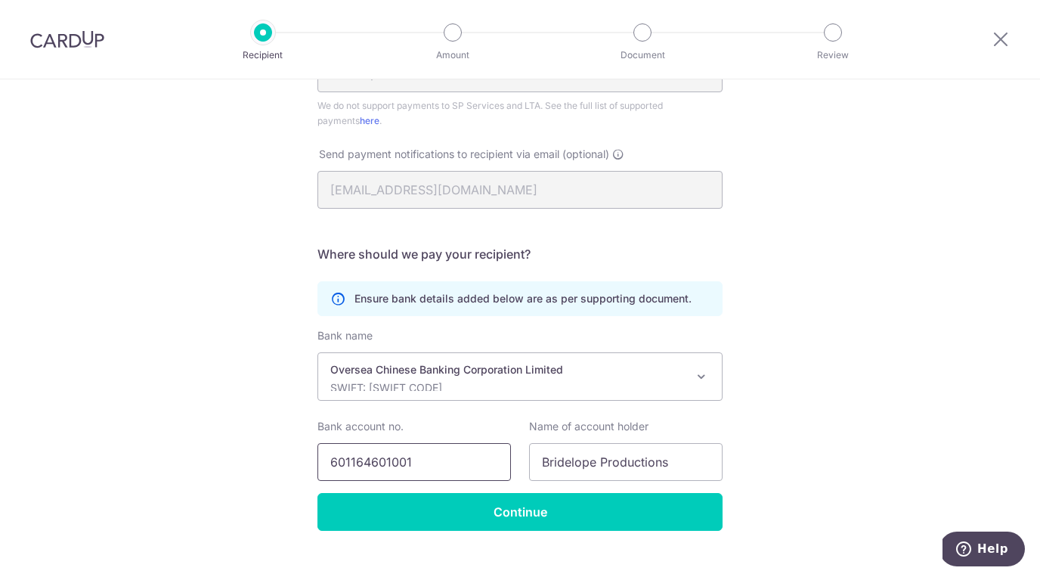
scroll to position [419, 0]
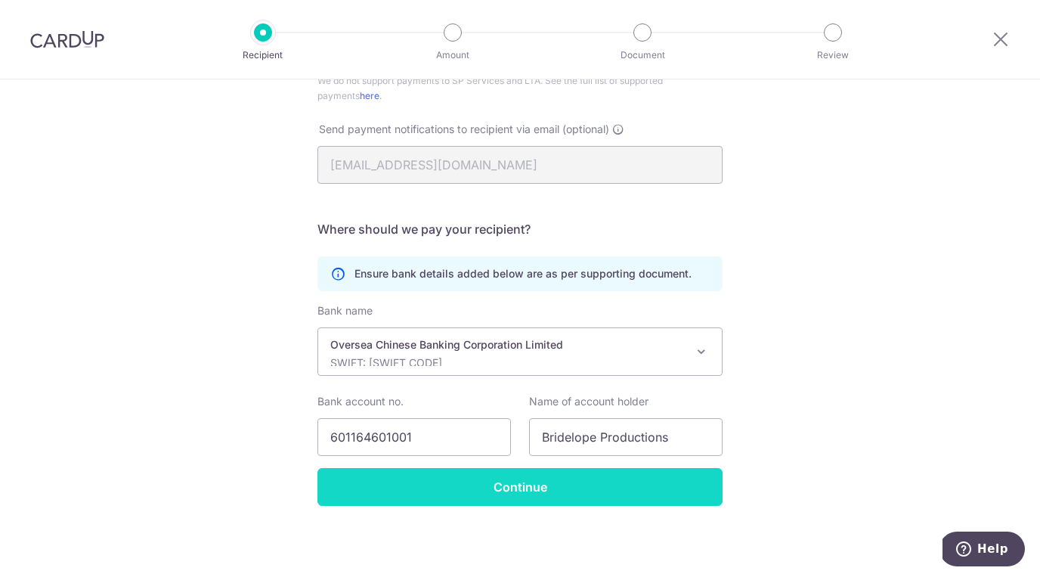
click at [503, 500] on input "Continue" at bounding box center [520, 487] width 405 height 38
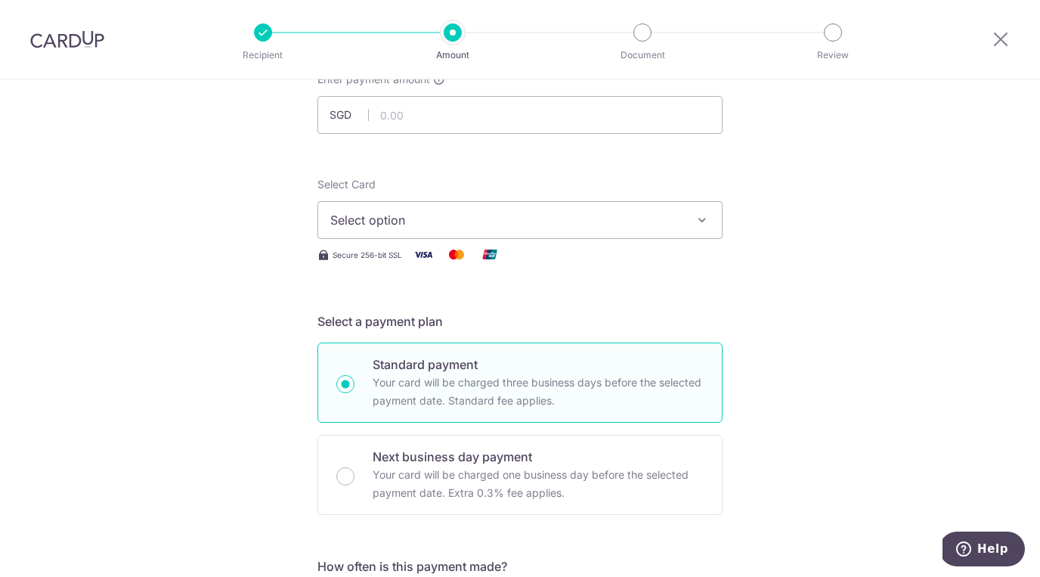
scroll to position [111, 0]
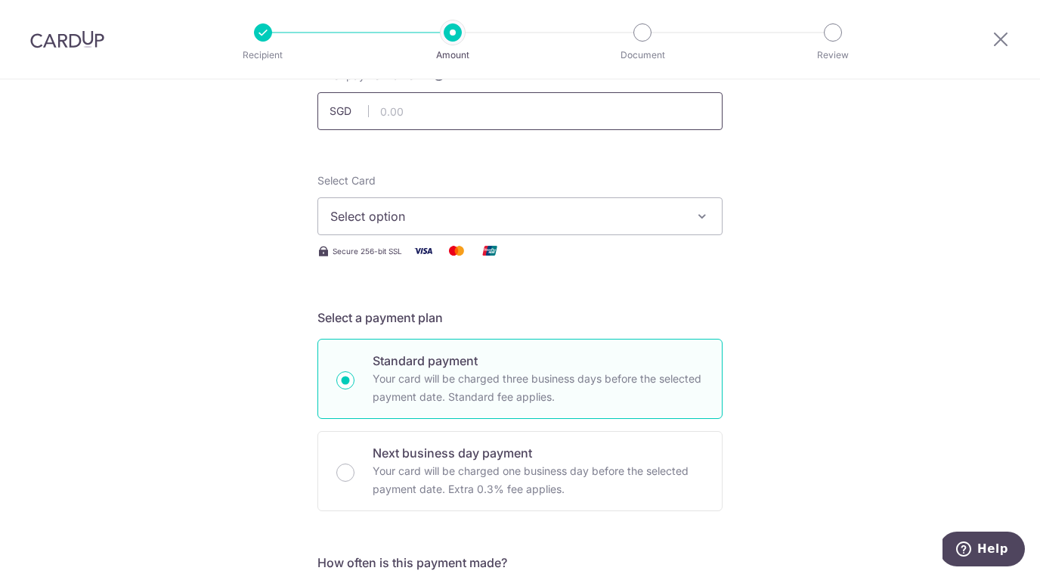
click at [423, 113] on input "text" at bounding box center [520, 111] width 405 height 38
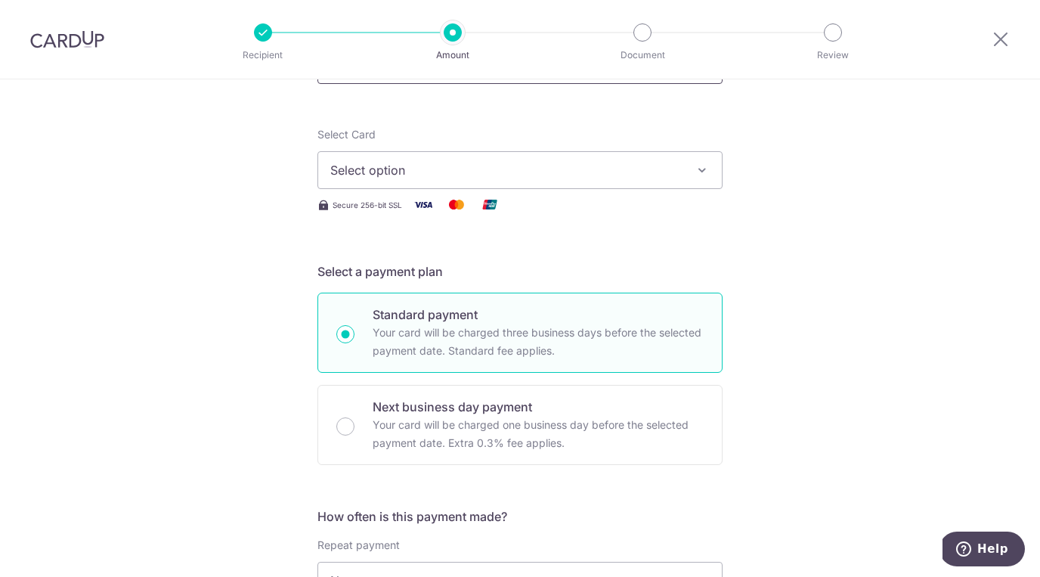
scroll to position [181, 0]
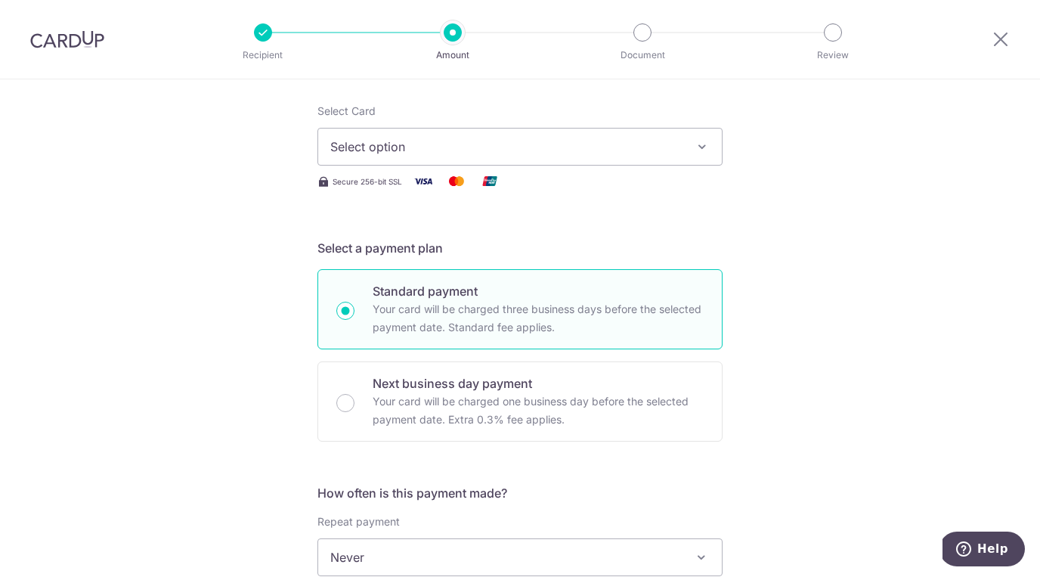
type input "2,588.00"
click at [413, 147] on span "Select option" at bounding box center [506, 147] width 352 height 18
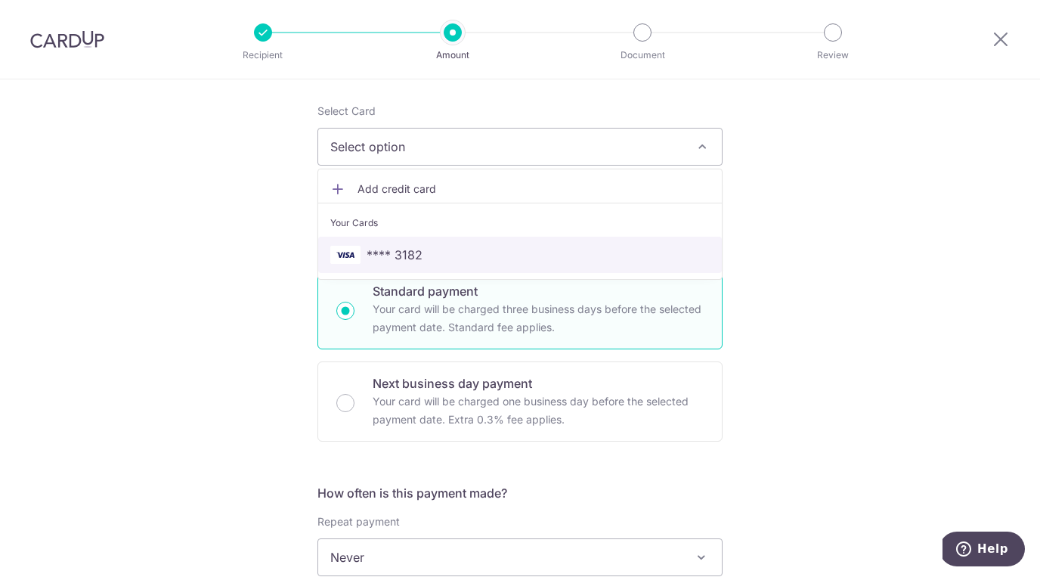
click at [380, 249] on span "**** 3182" at bounding box center [395, 255] width 56 height 18
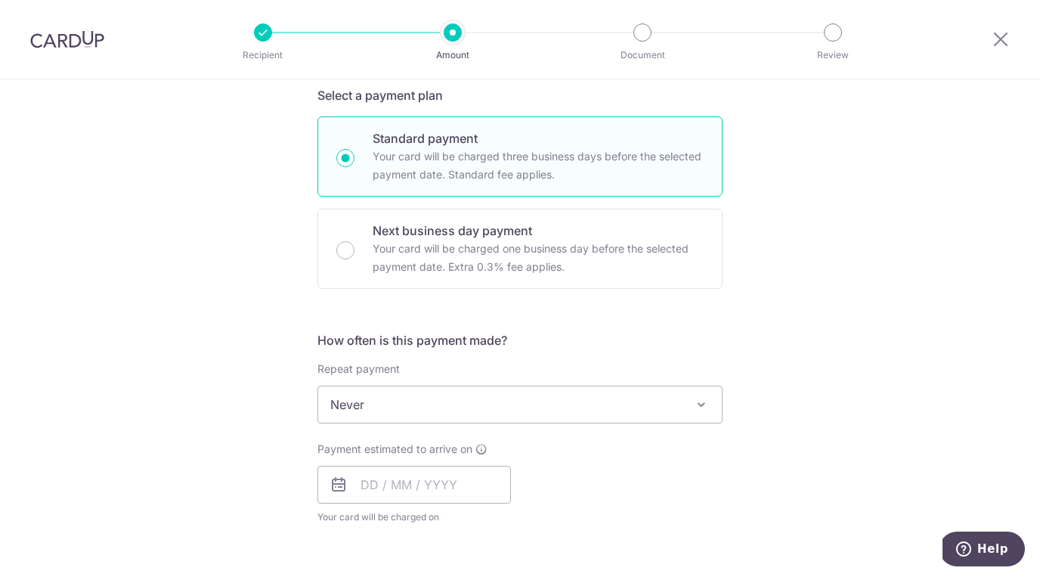
scroll to position [349, 0]
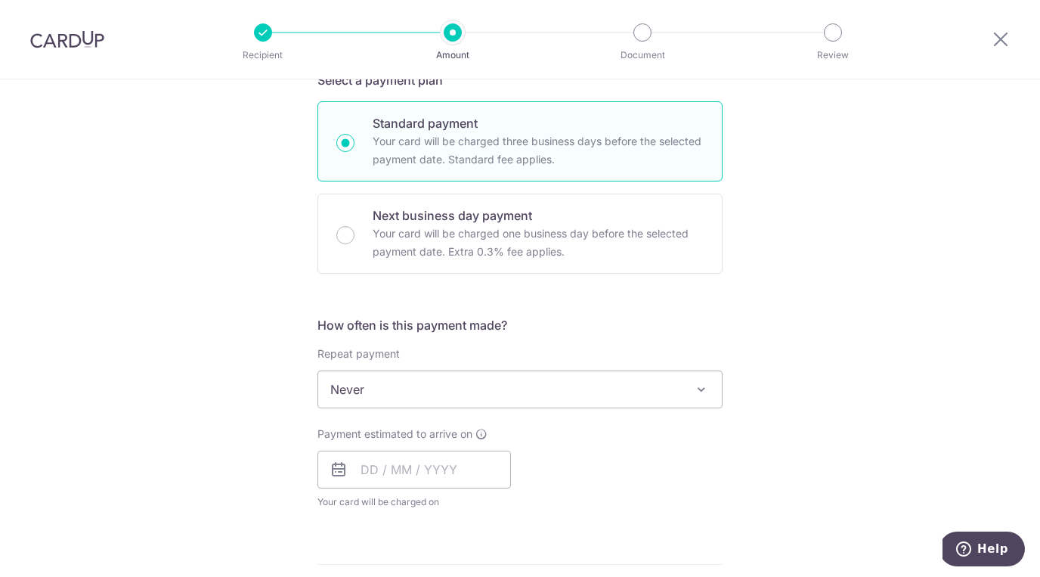
click at [405, 395] on span "Never" at bounding box center [520, 389] width 404 height 36
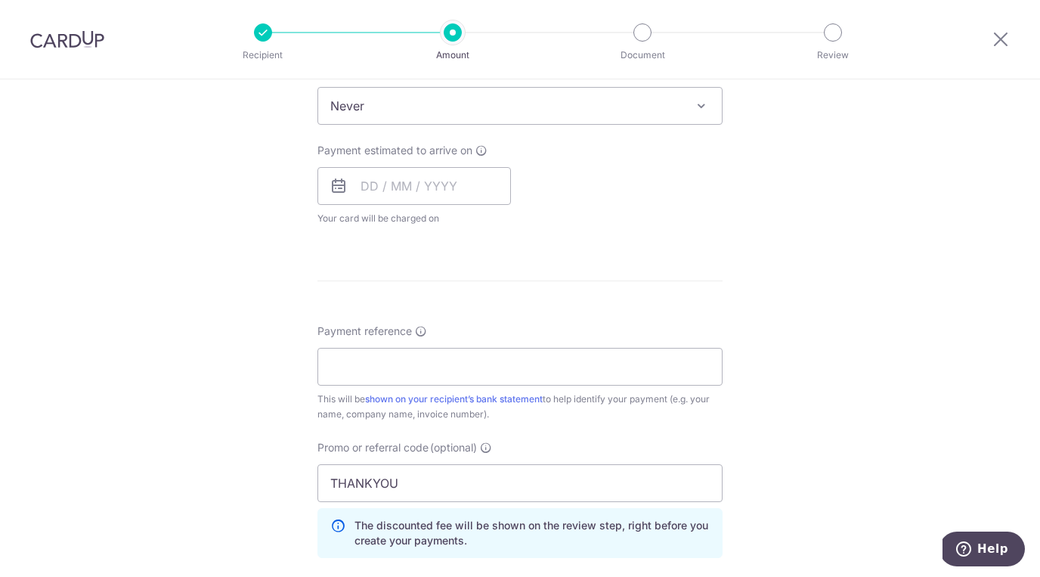
scroll to position [699, 0]
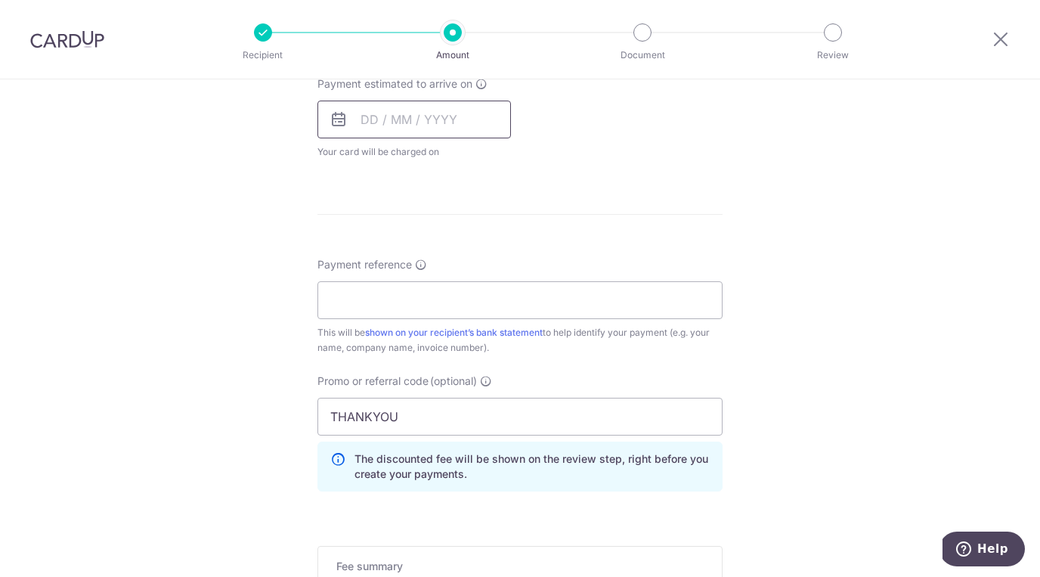
click at [409, 125] on input "text" at bounding box center [415, 120] width 194 height 38
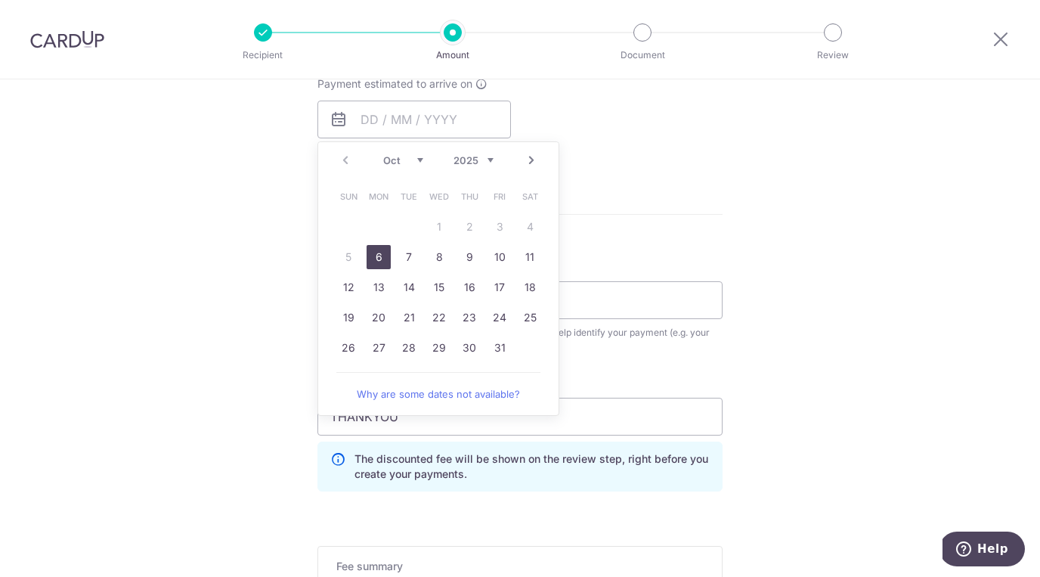
click at [372, 257] on link "6" at bounding box center [379, 257] width 24 height 24
type input "[DATE]"
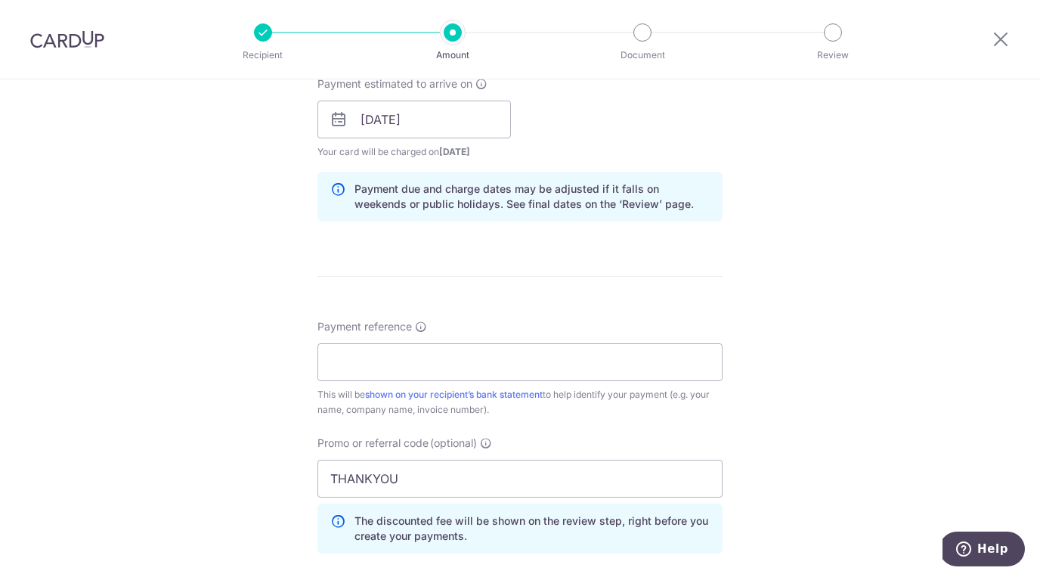
click at [298, 281] on div "Tell us more about your payment Enter payment amount SGD 2,588.00 2588.00 Selec…" at bounding box center [520, 130] width 1040 height 1498
click at [345, 361] on input "Payment reference" at bounding box center [520, 362] width 405 height 38
type input "[PERSON_NAME] and [PERSON_NAME] Wedding Videography"
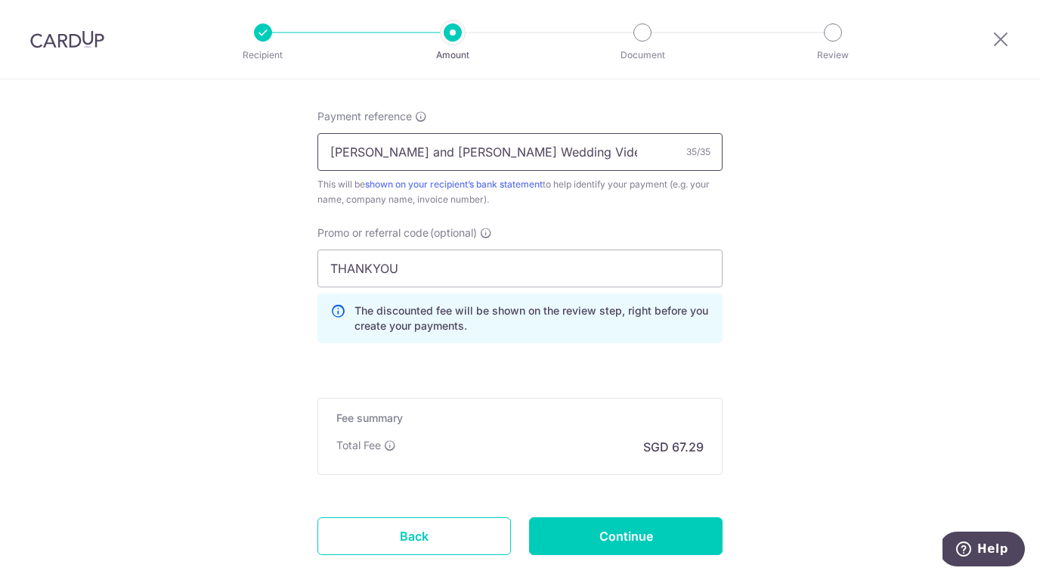
scroll to position [954, 0]
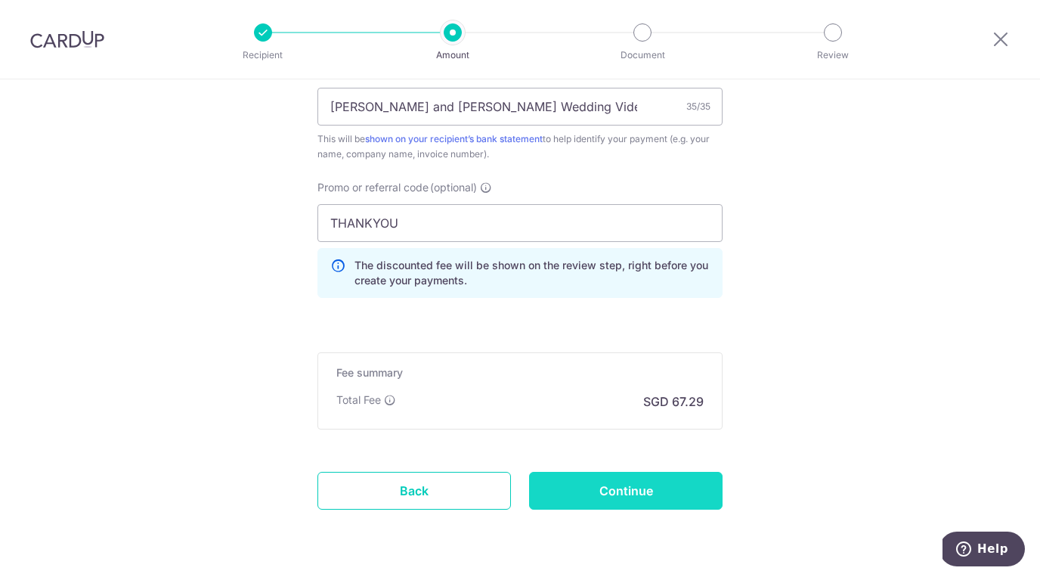
click at [634, 487] on input "Continue" at bounding box center [626, 491] width 194 height 38
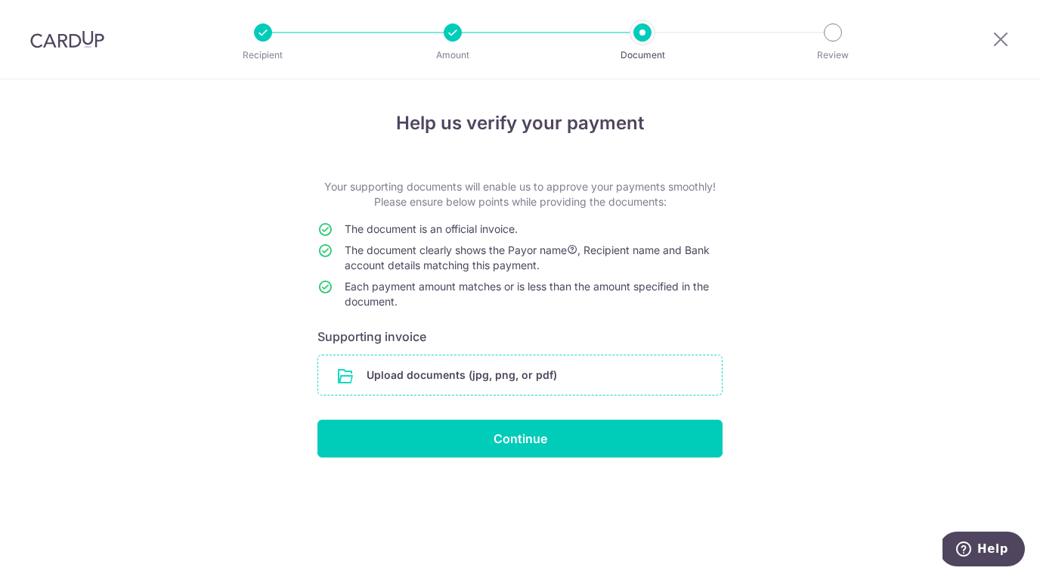
click at [479, 378] on input "file" at bounding box center [520, 374] width 404 height 39
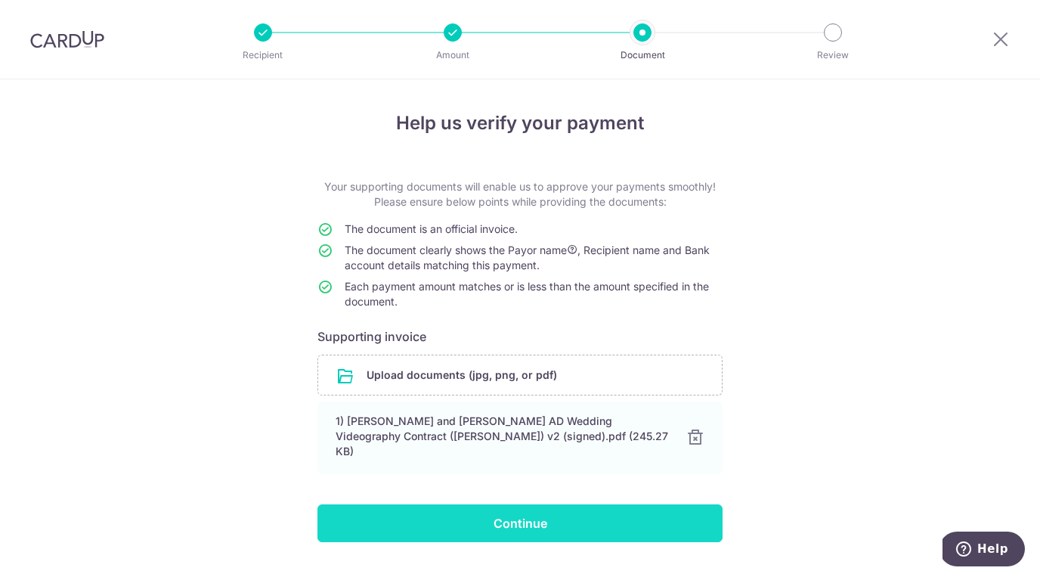
click at [501, 504] on input "Continue" at bounding box center [520, 523] width 405 height 38
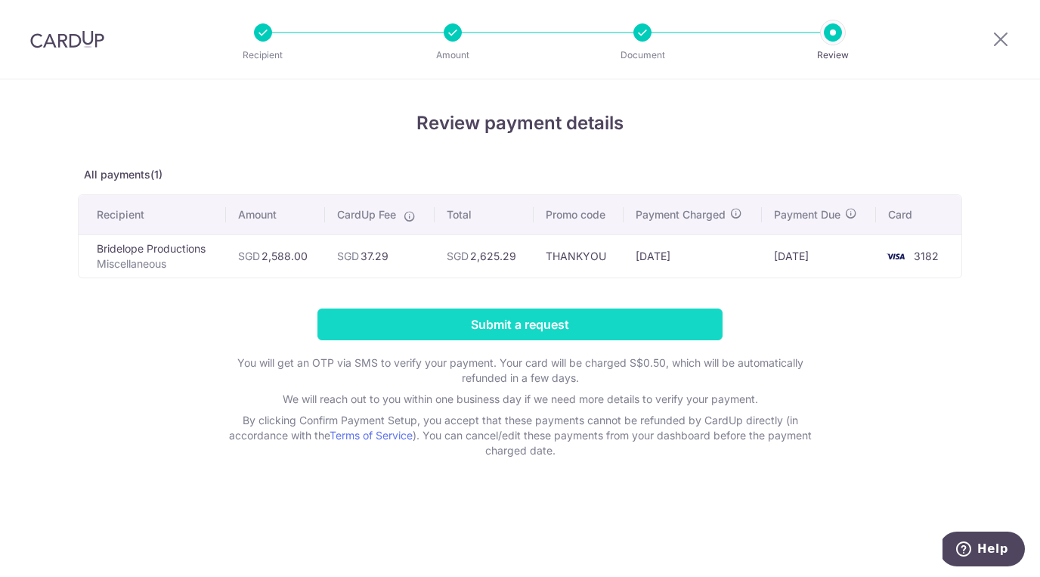
click at [541, 318] on input "Submit a request" at bounding box center [520, 324] width 405 height 32
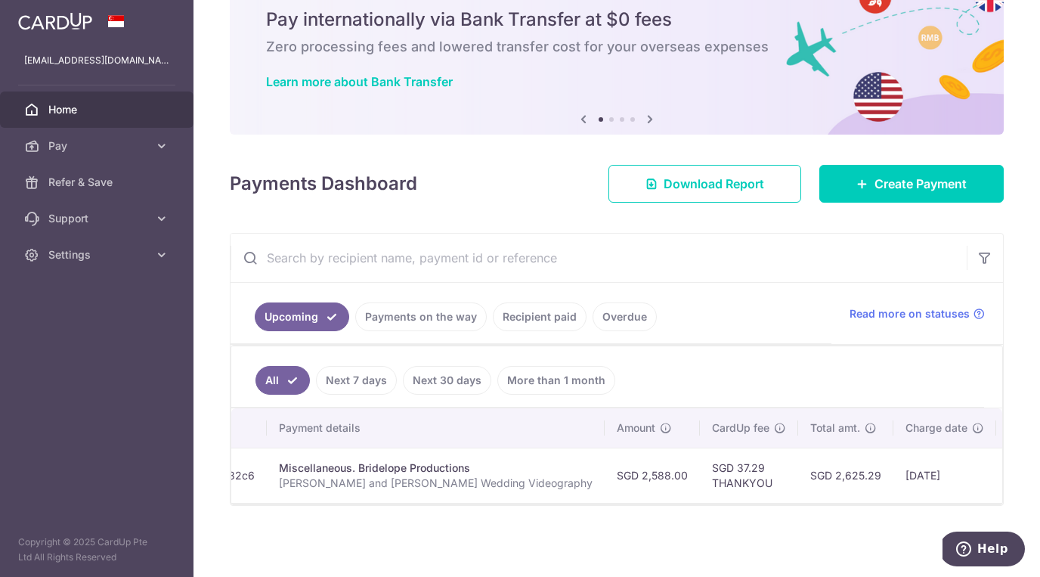
scroll to position [0, 206]
